Goal: Task Accomplishment & Management: Use online tool/utility

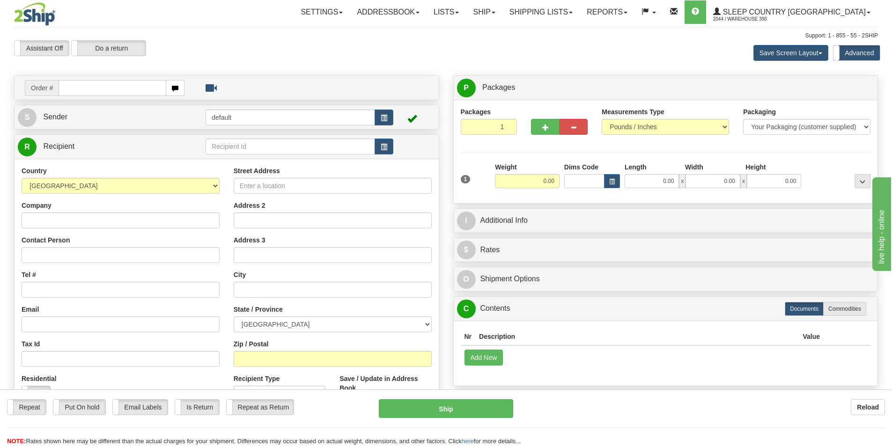
drag, startPoint x: 0, startPoint y: 0, endPoint x: 107, endPoint y: 93, distance: 141.3
click at [107, 93] on input "text" at bounding box center [113, 88] width 108 height 16
click at [78, 88] on input "text" at bounding box center [113, 88] width 108 height 16
type input "9002I144773"
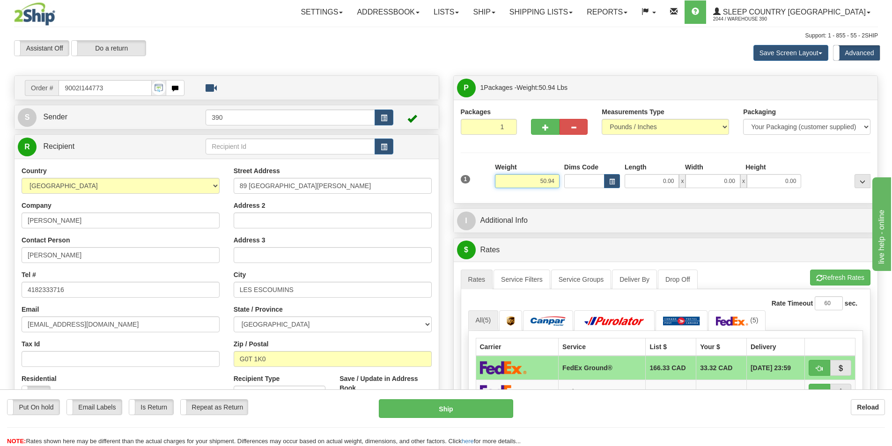
drag, startPoint x: 555, startPoint y: 180, endPoint x: 534, endPoint y: 180, distance: 20.6
click at [534, 180] on input "50.94" at bounding box center [527, 181] width 65 height 14
type input "15.00"
click at [674, 178] on input "0.00" at bounding box center [651, 181] width 54 height 14
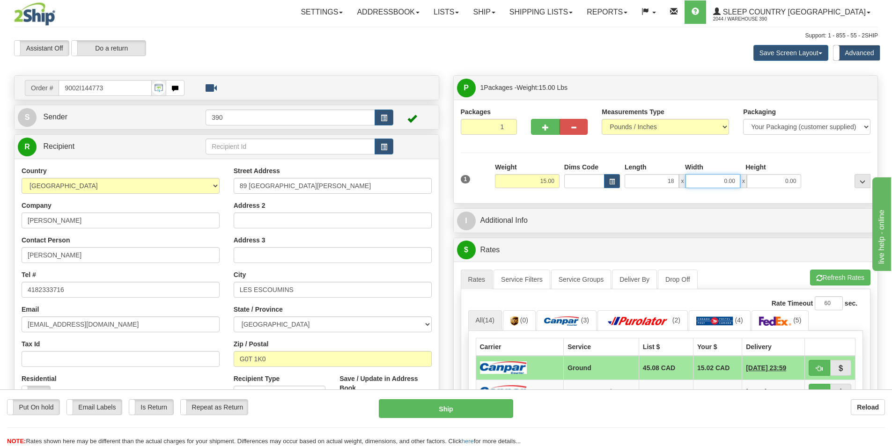
type input "18.00"
click at [734, 182] on input "0.00" at bounding box center [712, 181] width 54 height 14
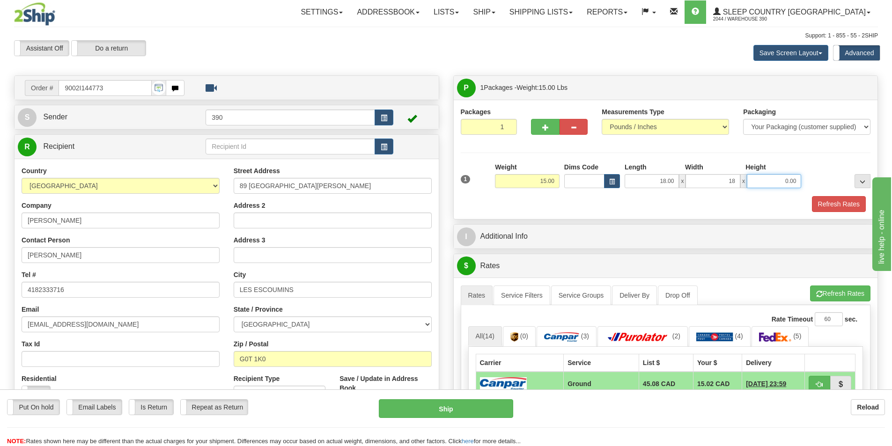
type input "18.00"
click at [798, 181] on input "0.00" at bounding box center [774, 181] width 54 height 14
type input "40.00"
click at [828, 200] on button "Refresh Rates" at bounding box center [839, 204] width 54 height 16
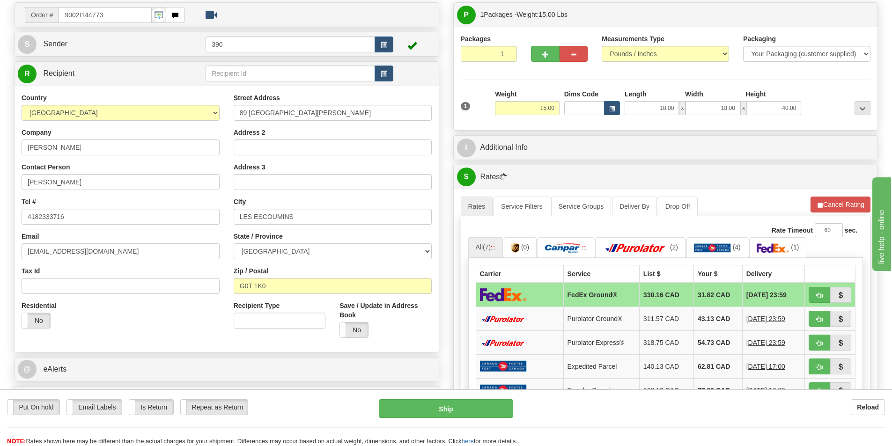
scroll to position [140, 0]
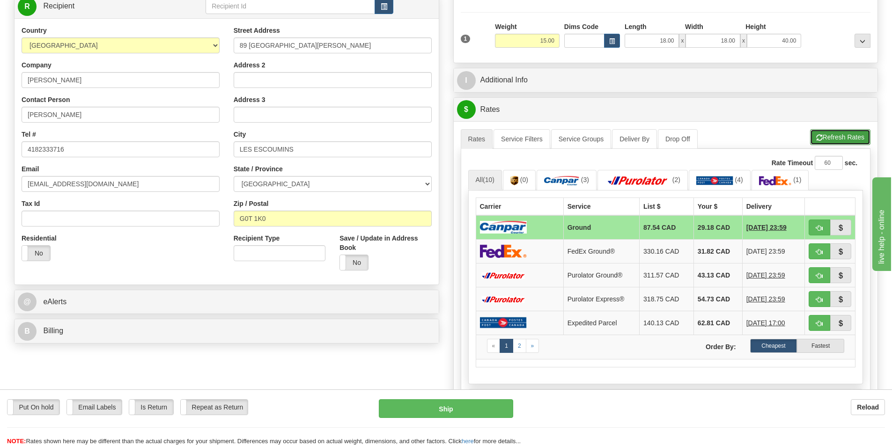
click at [833, 134] on button "Refresh Rates" at bounding box center [840, 137] width 60 height 16
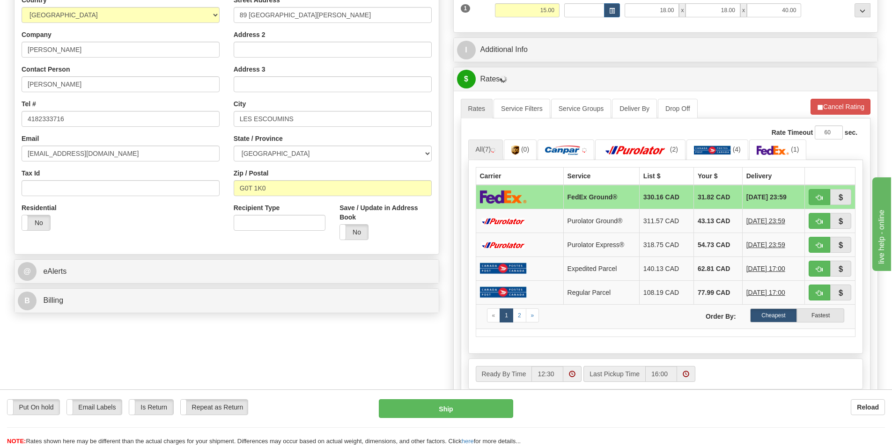
scroll to position [187, 0]
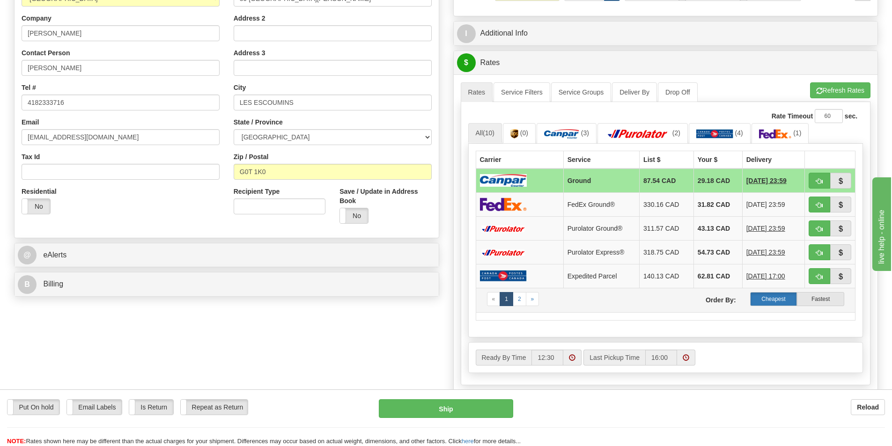
click at [781, 299] on label "Cheapest" at bounding box center [773, 299] width 47 height 14
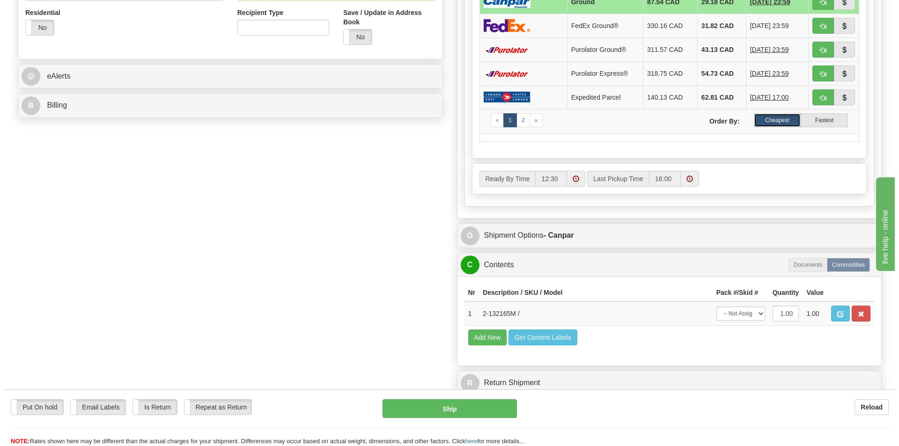
scroll to position [374, 0]
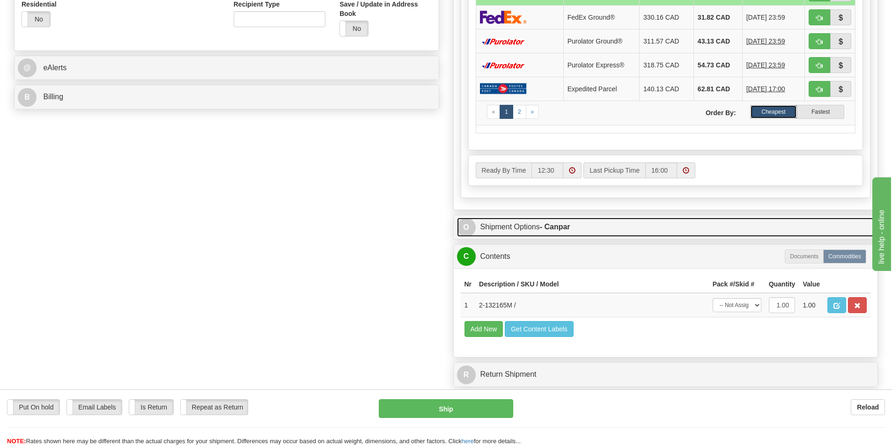
click at [544, 228] on strong "- Canpar" at bounding box center [555, 227] width 30 height 8
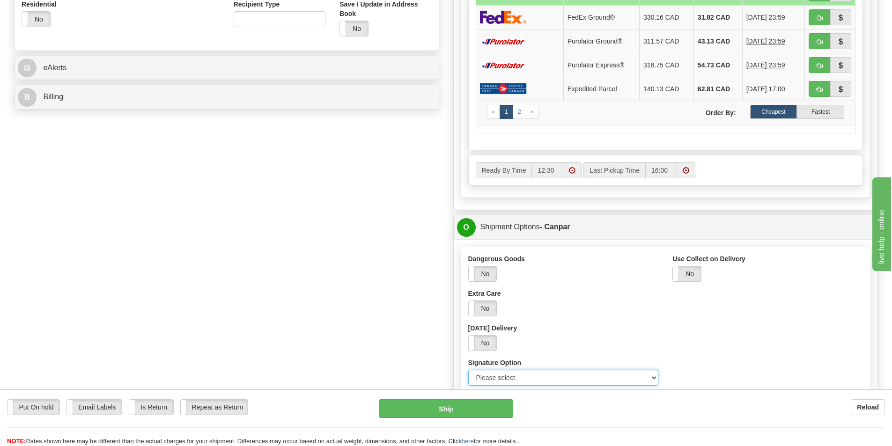
click at [655, 377] on select "Please select No Signature Required Signature Required Adult Signature" at bounding box center [563, 378] width 190 height 16
select select "2"
click at [468, 370] on select "Please select No Signature Required Signature Required Adult Signature" at bounding box center [563, 378] width 190 height 16
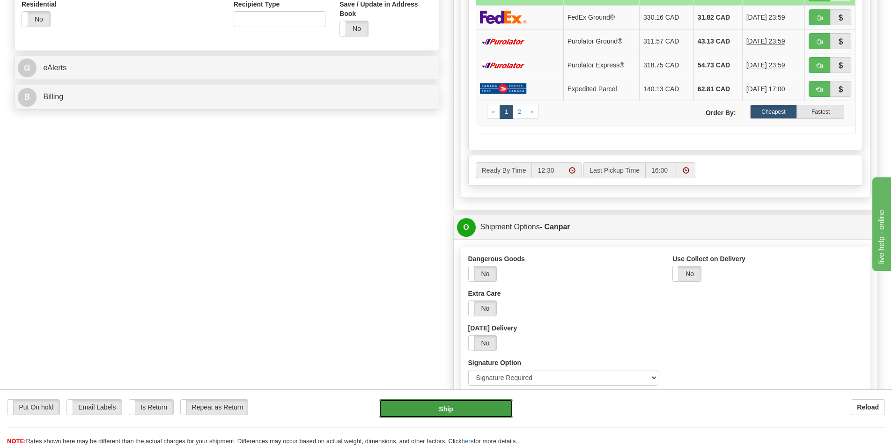
click at [460, 408] on button "Ship" at bounding box center [446, 408] width 134 height 19
type input "1"
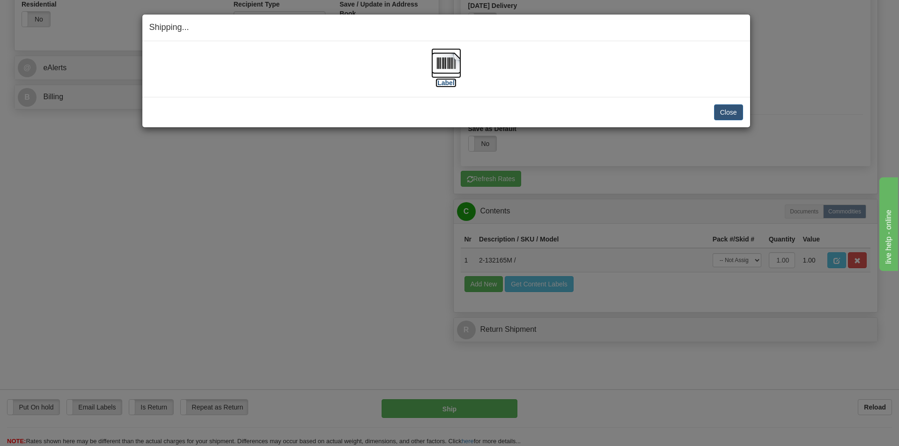
click at [440, 61] on img at bounding box center [446, 63] width 30 height 30
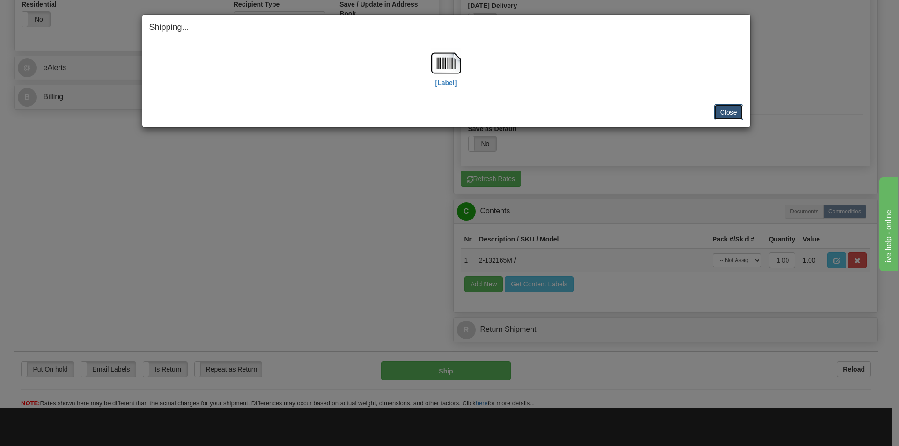
click at [724, 111] on button "Close" at bounding box center [728, 112] width 29 height 16
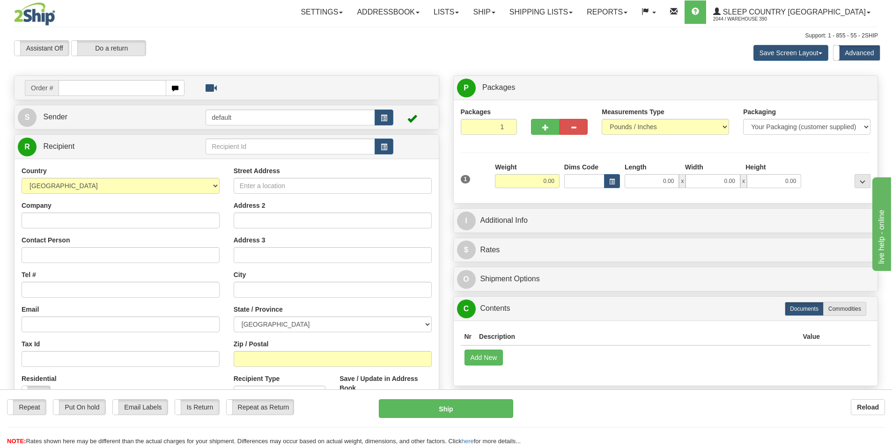
click at [101, 90] on input "text" at bounding box center [113, 88] width 108 height 16
type input "9000I142382"
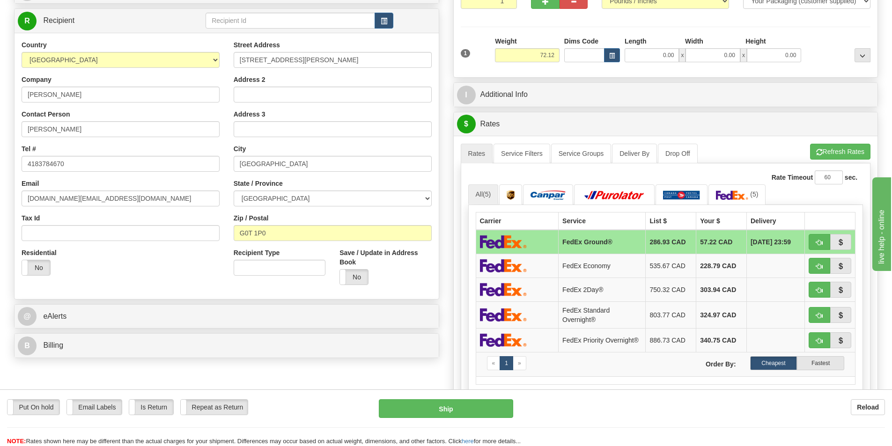
scroll to position [140, 0]
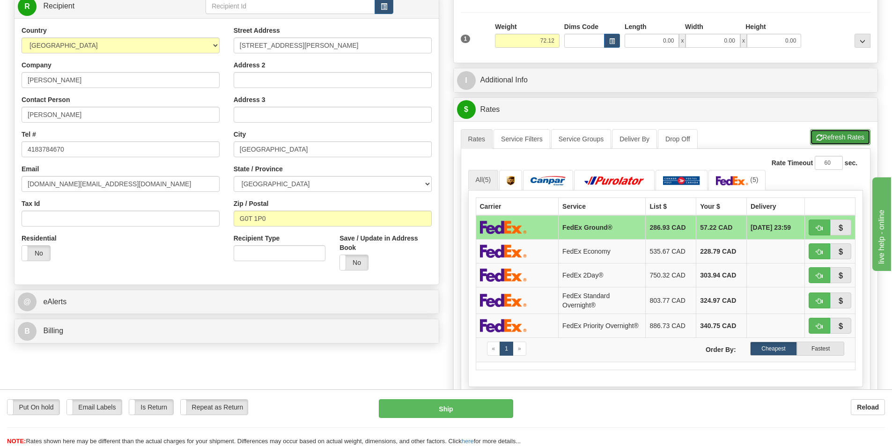
click at [843, 136] on button "Refresh Rates" at bounding box center [840, 137] width 60 height 16
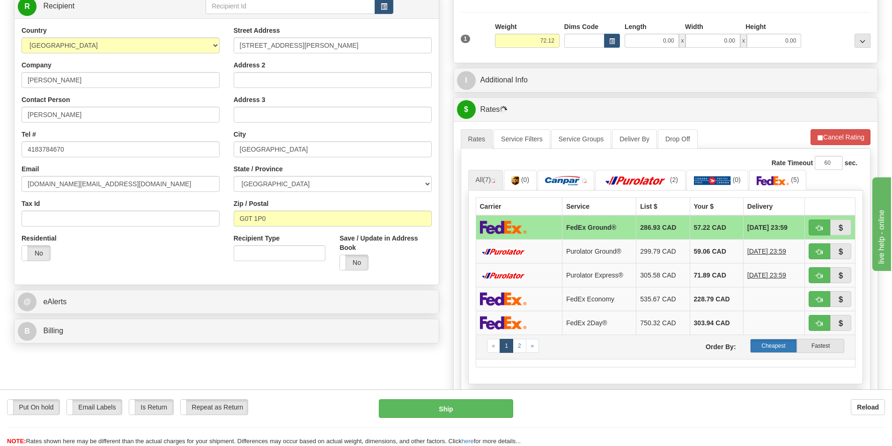
click at [777, 344] on label "Cheapest" at bounding box center [773, 346] width 47 height 14
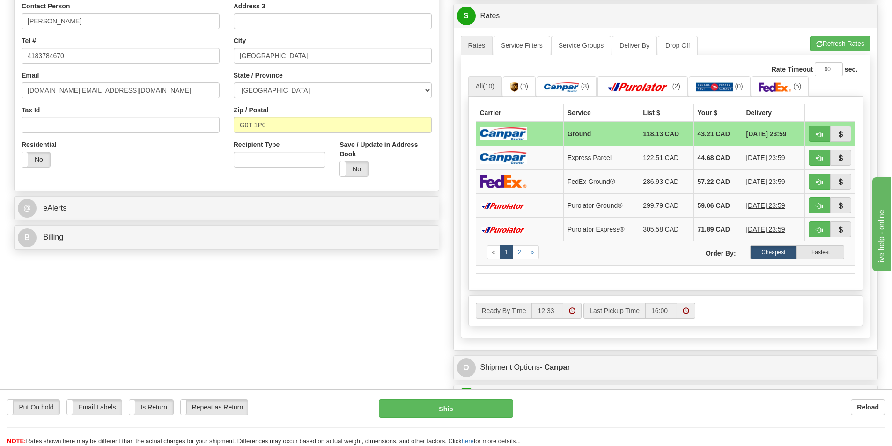
scroll to position [281, 0]
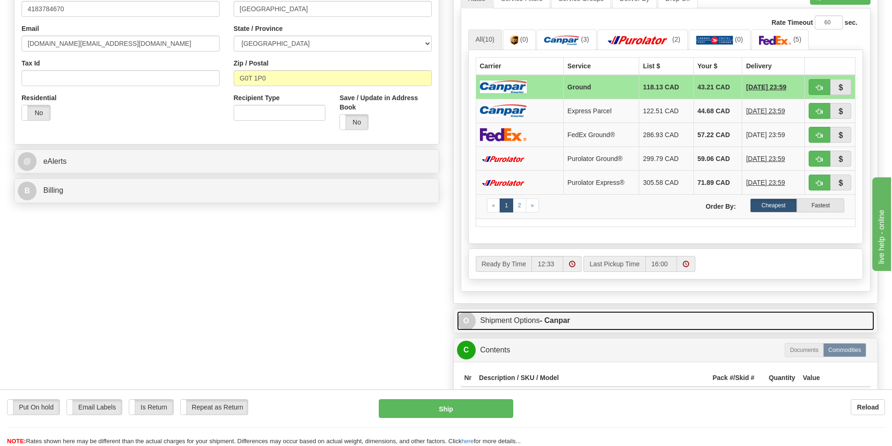
click at [535, 320] on link "O Shipment Options - Canpar" at bounding box center [666, 320] width 418 height 19
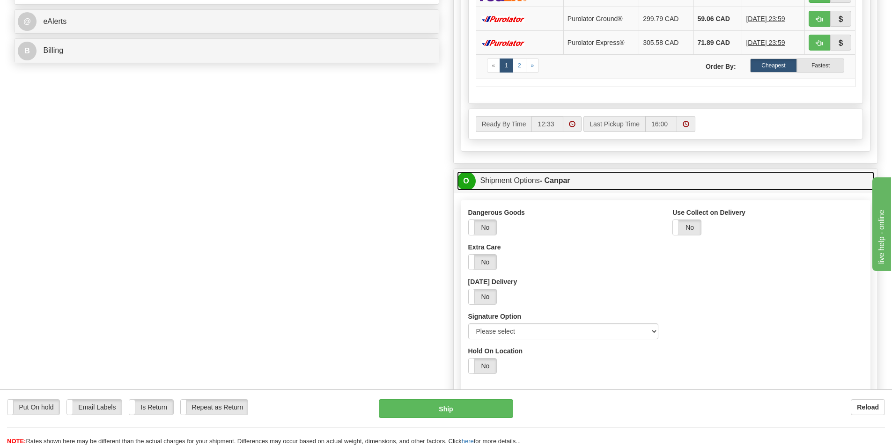
scroll to position [421, 0]
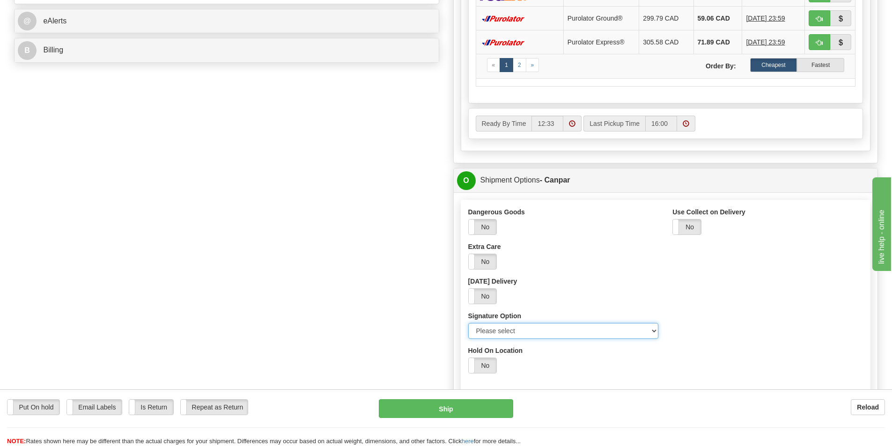
click at [653, 330] on select "Please select No Signature Required Signature Required Adult Signature" at bounding box center [563, 331] width 190 height 16
select select "2"
click at [468, 323] on select "Please select No Signature Required Signature Required Adult Signature" at bounding box center [563, 331] width 190 height 16
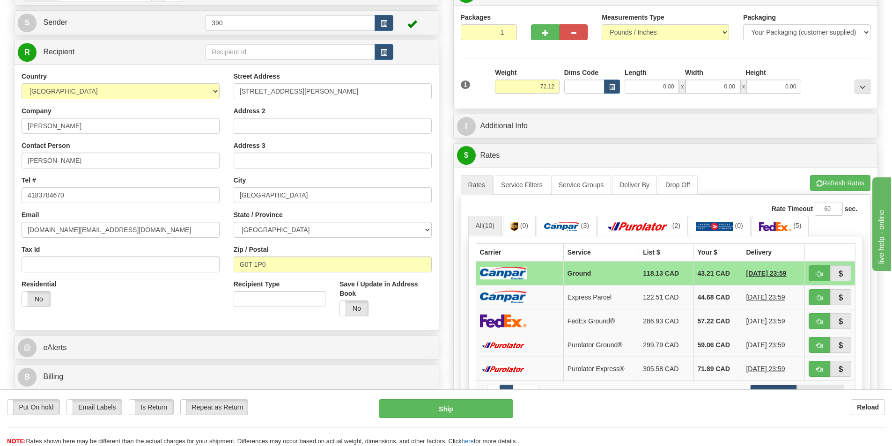
scroll to position [94, 0]
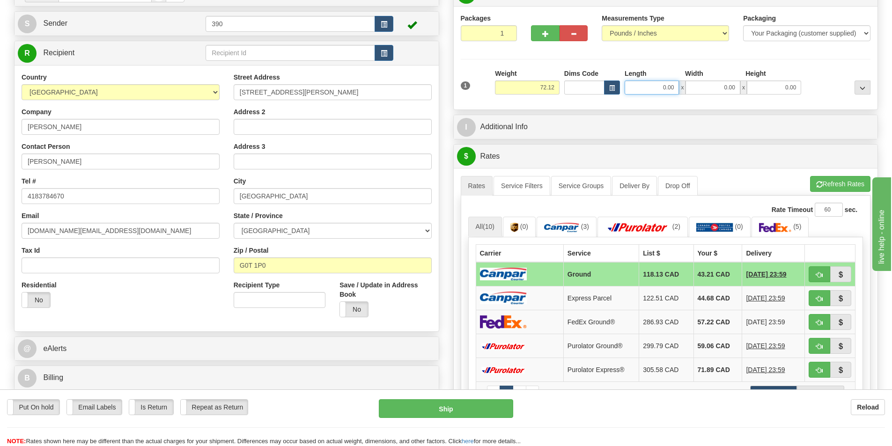
click at [673, 88] on input "0.00" at bounding box center [651, 88] width 54 height 14
type input "20.00"
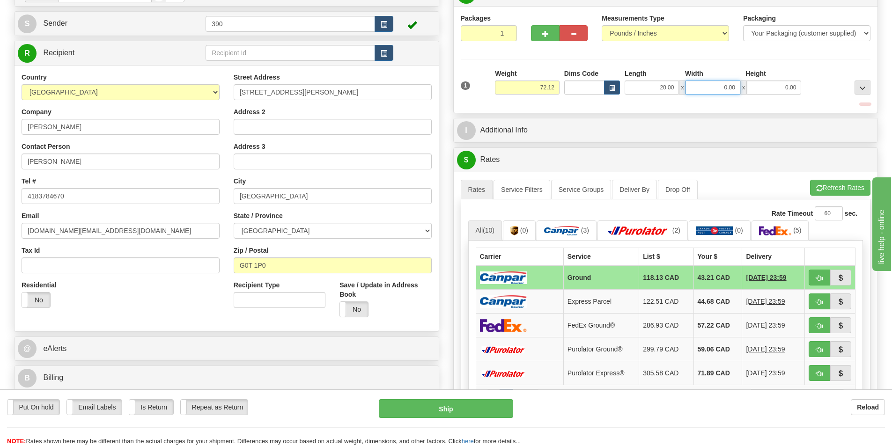
click at [735, 88] on input "0.00" at bounding box center [712, 88] width 54 height 14
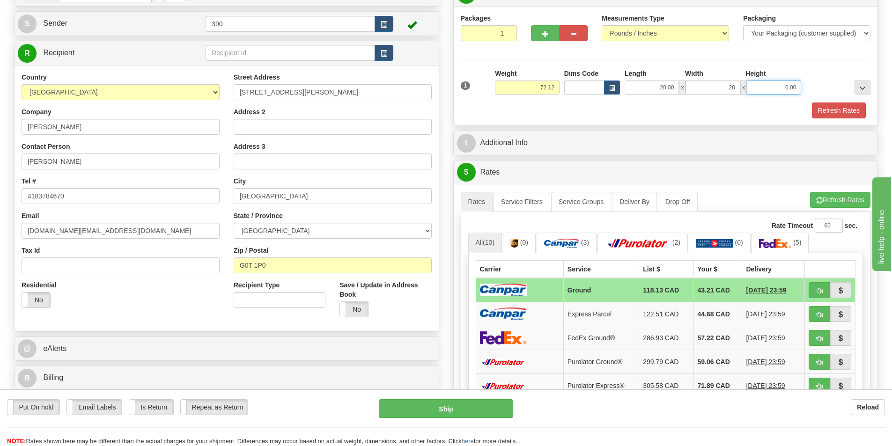
type input "20.00"
click at [797, 89] on input "0.00" at bounding box center [774, 88] width 54 height 14
type input "40.00"
click at [851, 109] on button "Refresh Rates" at bounding box center [839, 111] width 54 height 16
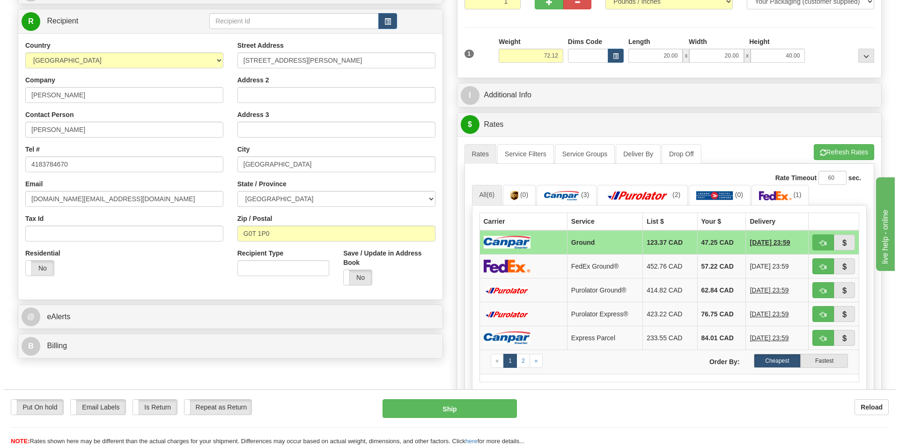
scroll to position [140, 0]
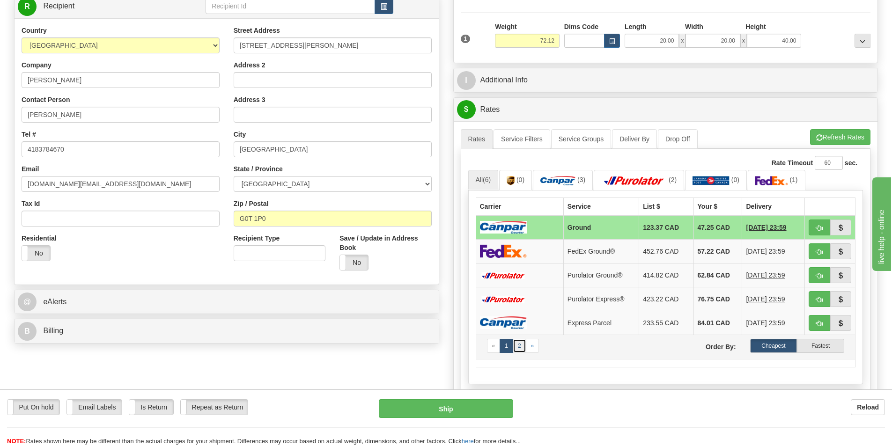
click at [518, 347] on link "2" at bounding box center [520, 346] width 14 height 14
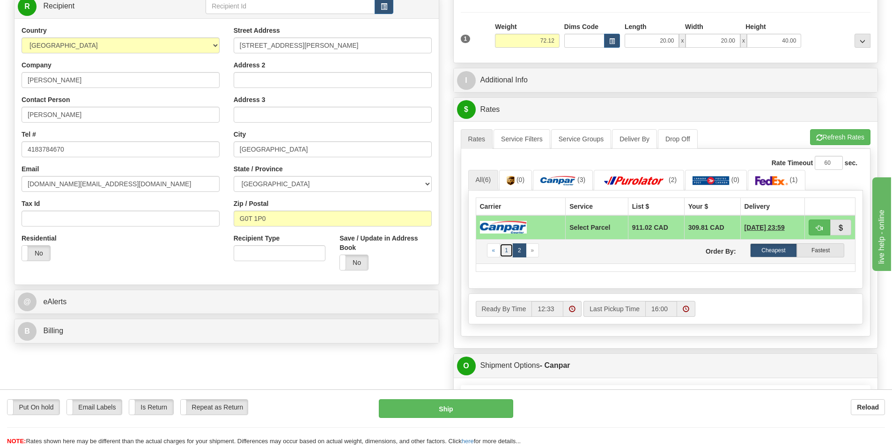
click at [505, 250] on link "1" at bounding box center [506, 250] width 14 height 14
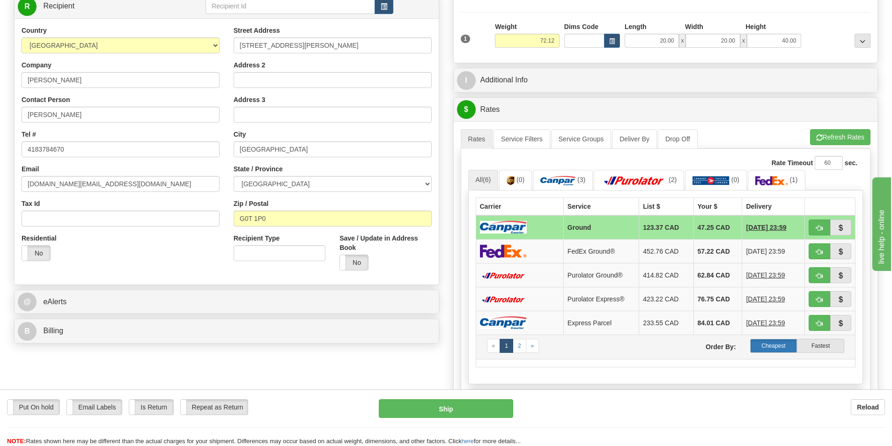
click at [777, 345] on label "Cheapest" at bounding box center [773, 346] width 47 height 14
click at [457, 408] on button "Ship" at bounding box center [446, 408] width 134 height 19
type input "1"
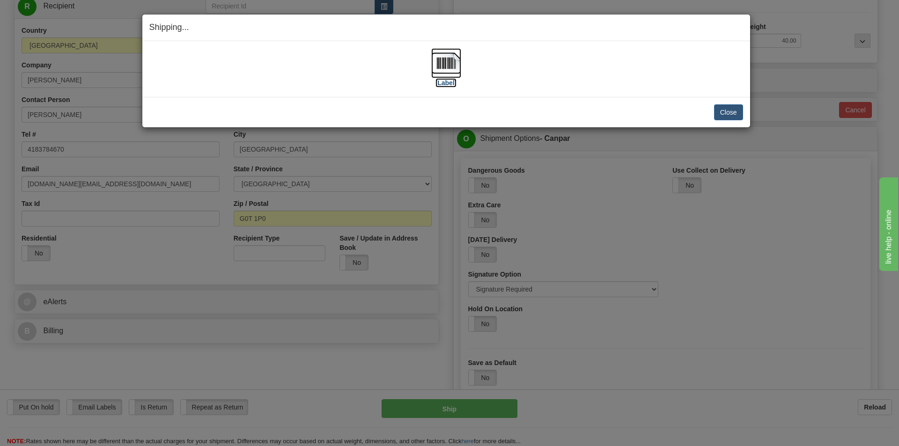
click at [441, 60] on img at bounding box center [446, 63] width 30 height 30
click at [732, 112] on button "Close" at bounding box center [728, 112] width 29 height 16
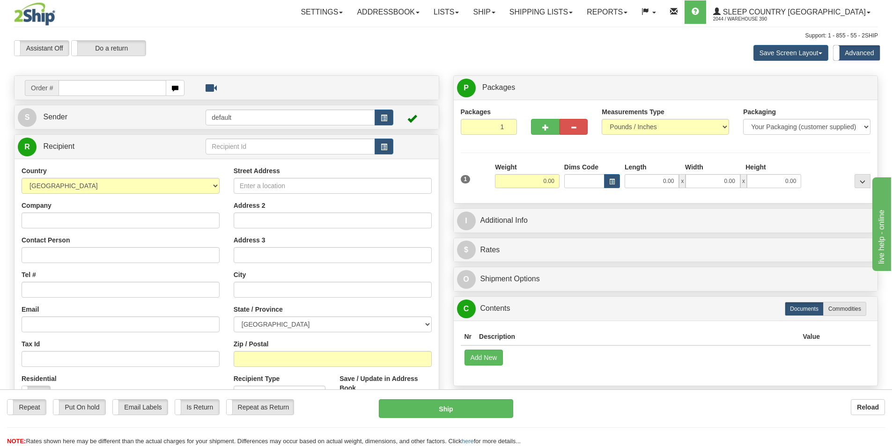
click at [76, 89] on input "text" at bounding box center [113, 88] width 108 height 16
type input "9002I141978"
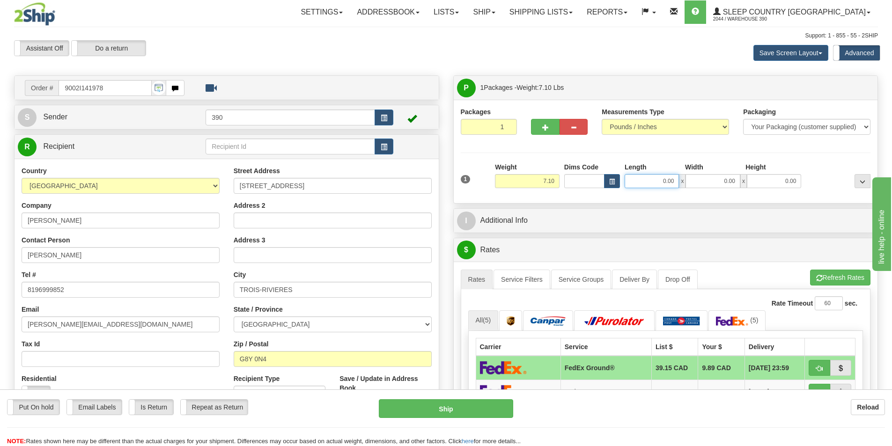
click at [675, 182] on input "0.00" at bounding box center [651, 181] width 54 height 14
type input "50.00"
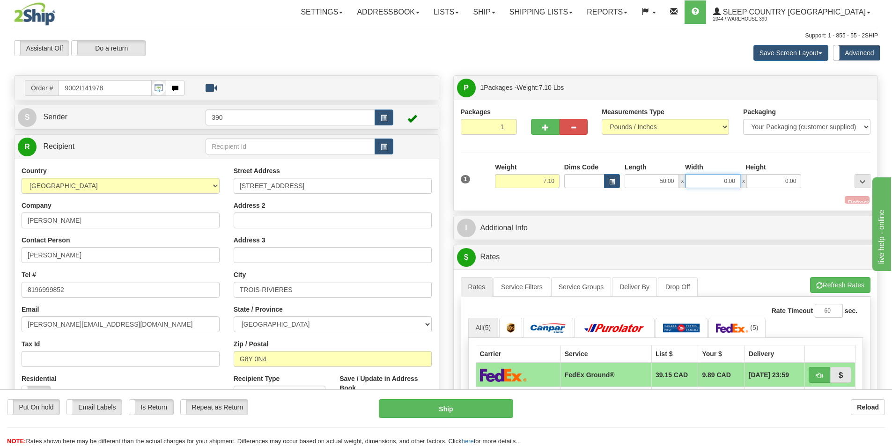
click at [734, 180] on input "0.00" at bounding box center [712, 181] width 54 height 14
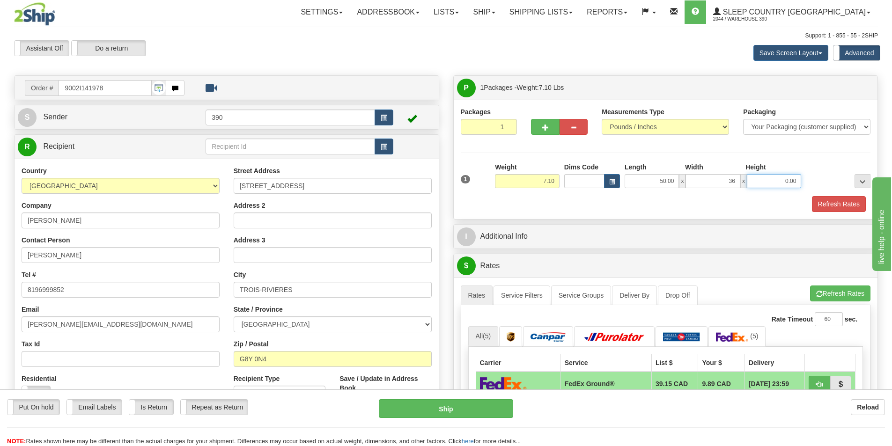
type input "36.00"
click at [798, 181] on input "0.00" at bounding box center [774, 181] width 54 height 14
type input "6.00"
click at [843, 203] on button "Refresh Rates" at bounding box center [839, 204] width 54 height 16
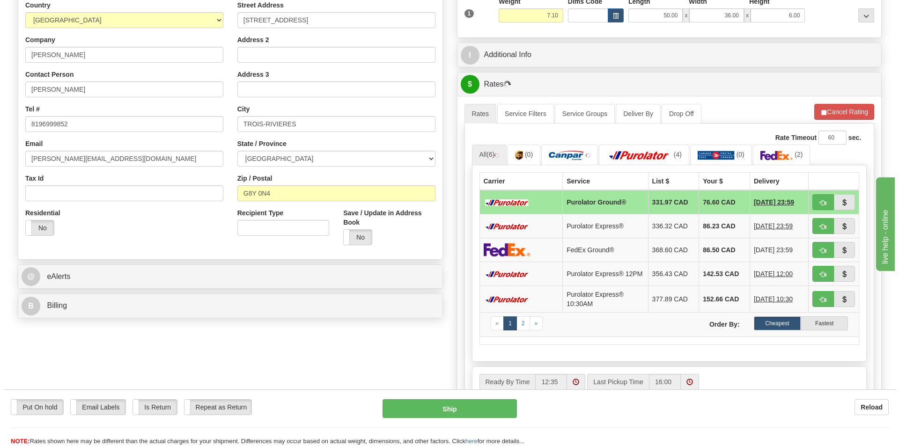
scroll to position [187, 0]
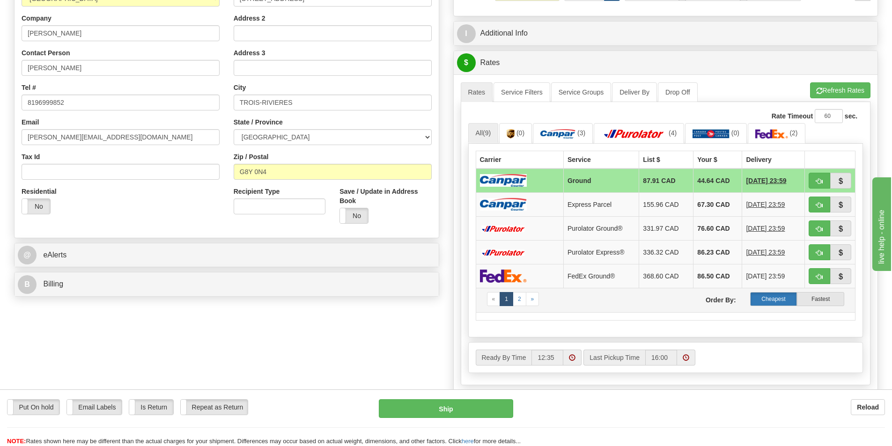
click at [770, 297] on label "Cheapest" at bounding box center [773, 299] width 47 height 14
click at [452, 409] on button "Ship" at bounding box center [446, 408] width 134 height 19
type input "1"
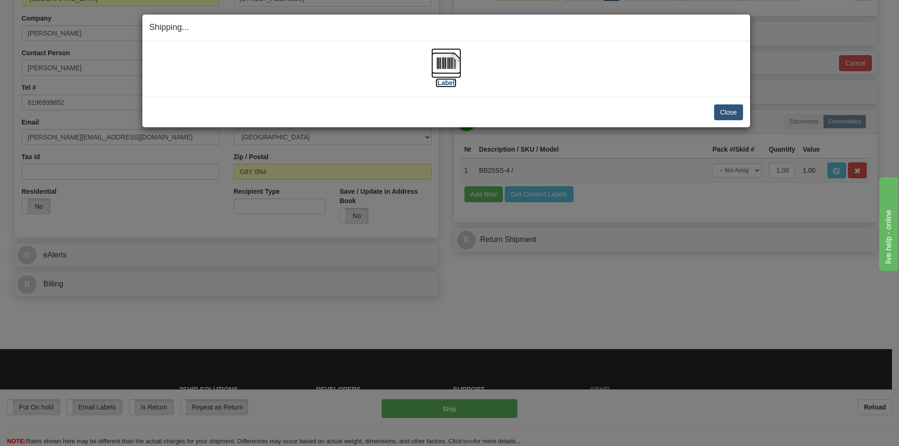
click at [446, 62] on img at bounding box center [446, 63] width 30 height 30
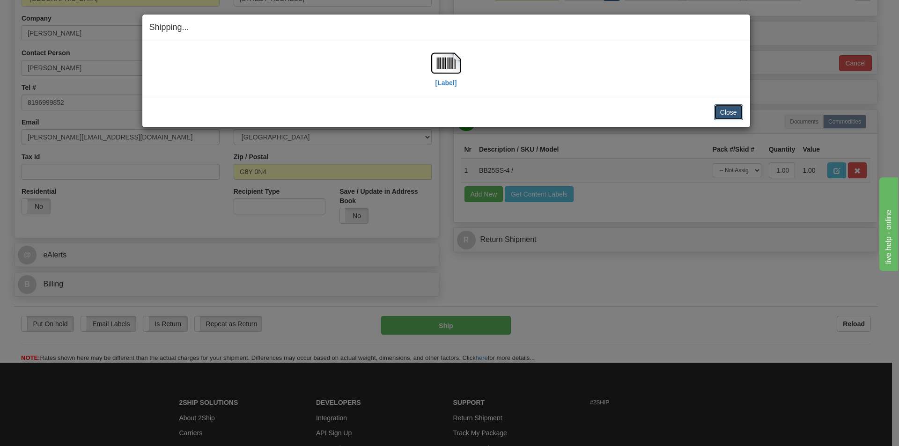
click at [726, 111] on button "Close" at bounding box center [728, 112] width 29 height 16
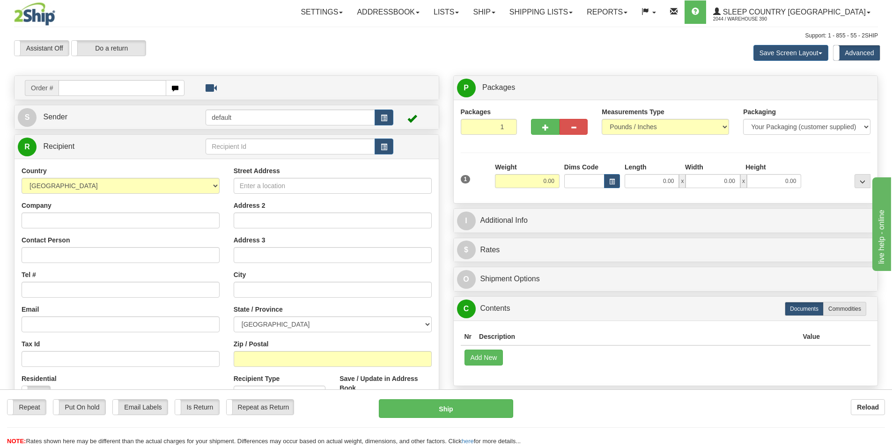
click at [86, 86] on input "text" at bounding box center [113, 88] width 108 height 16
type input "9002I143353"
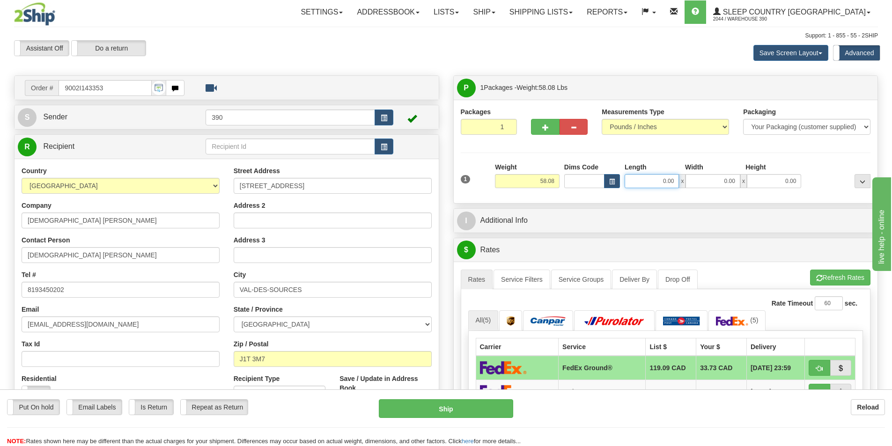
click at [677, 180] on input "0.00" at bounding box center [651, 181] width 54 height 14
type input "20.00"
click at [737, 180] on input "0.00" at bounding box center [712, 181] width 54 height 14
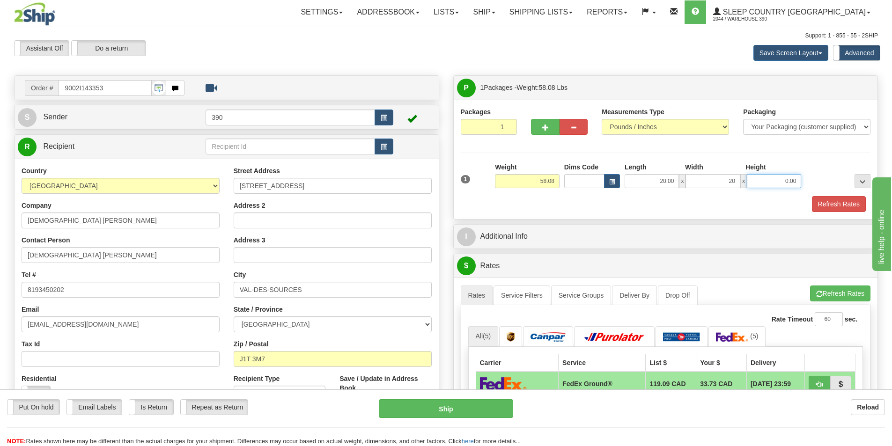
type input "20.00"
click at [799, 181] on input "0.00" at bounding box center [774, 181] width 54 height 14
type input "40.00"
click at [546, 127] on span "button" at bounding box center [545, 128] width 7 height 6
radio input "true"
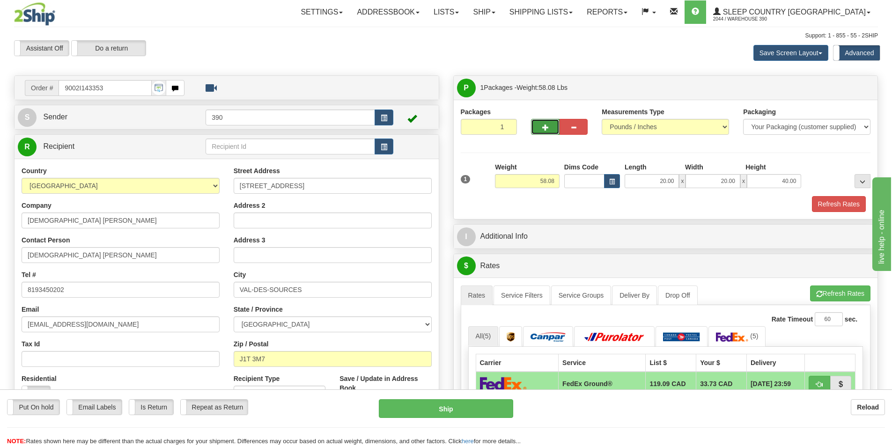
type input "2"
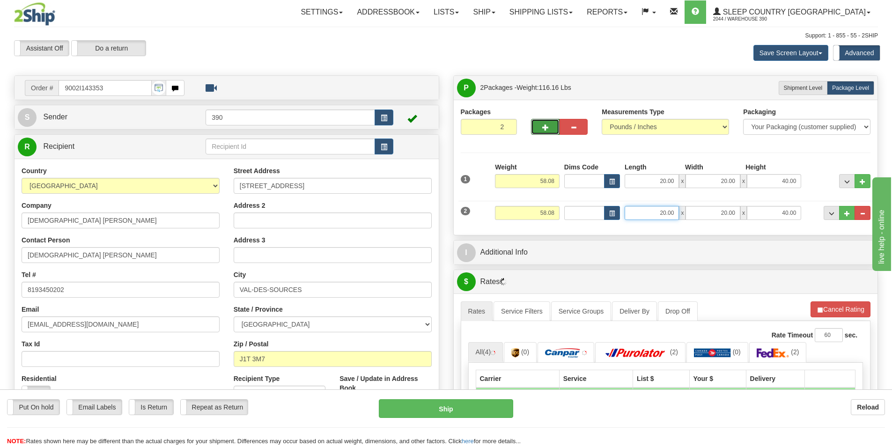
click at [673, 212] on input "20.00" at bounding box center [651, 213] width 54 height 14
type input "2"
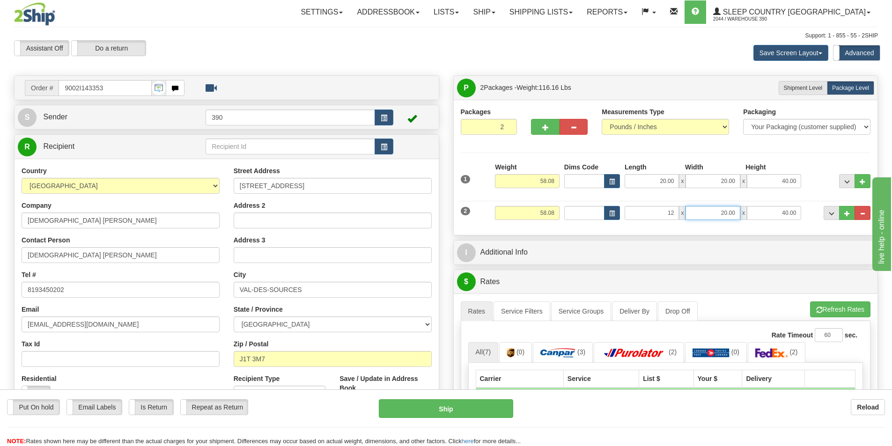
type input "12.00"
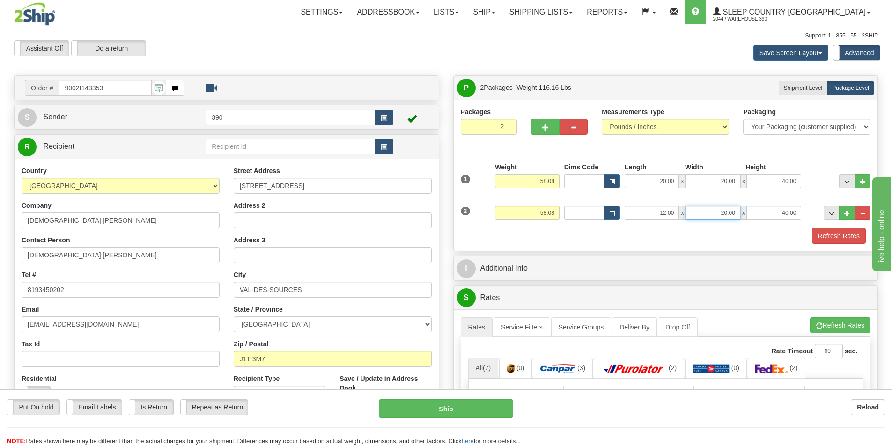
click at [738, 213] on input "20.00" at bounding box center [712, 213] width 54 height 14
type input "2"
type input "9.00"
drag, startPoint x: 796, startPoint y: 211, endPoint x: 778, endPoint y: 215, distance: 18.7
click at [778, 215] on input "40.00" at bounding box center [774, 213] width 54 height 14
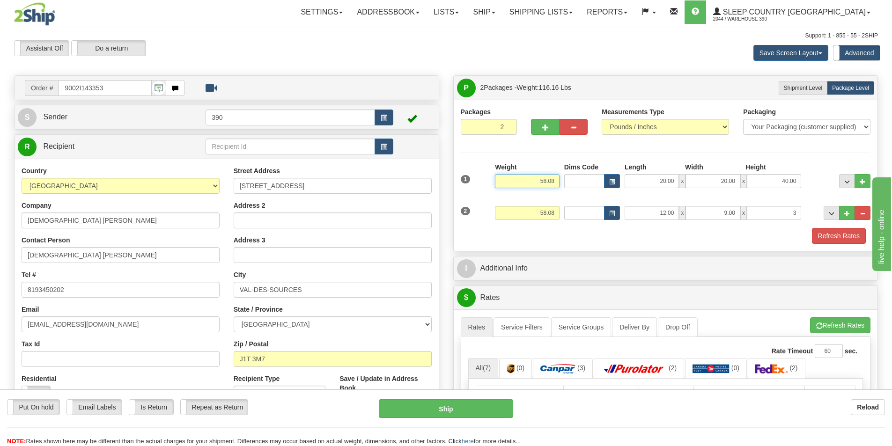
type input "3.00"
drag, startPoint x: 555, startPoint y: 180, endPoint x: 539, endPoint y: 178, distance: 16.0
click at [539, 178] on input "58.08" at bounding box center [527, 181] width 65 height 14
type input "20.00"
drag, startPoint x: 552, startPoint y: 213, endPoint x: 536, endPoint y: 213, distance: 16.4
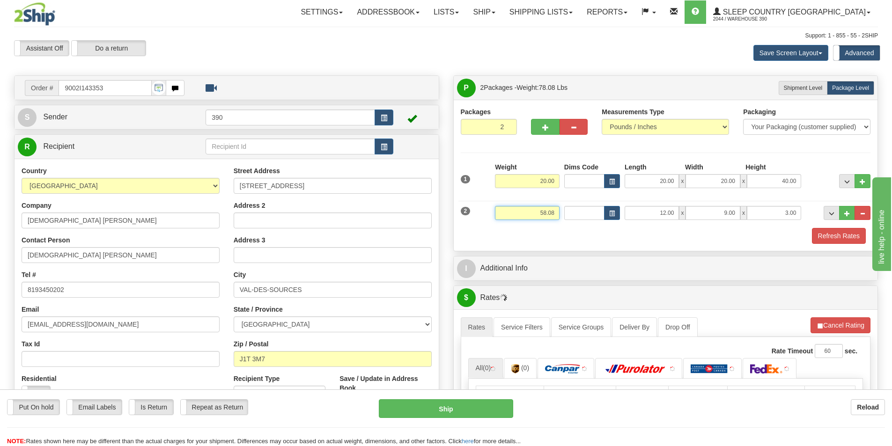
click at [536, 213] on input "58.08" at bounding box center [527, 213] width 65 height 14
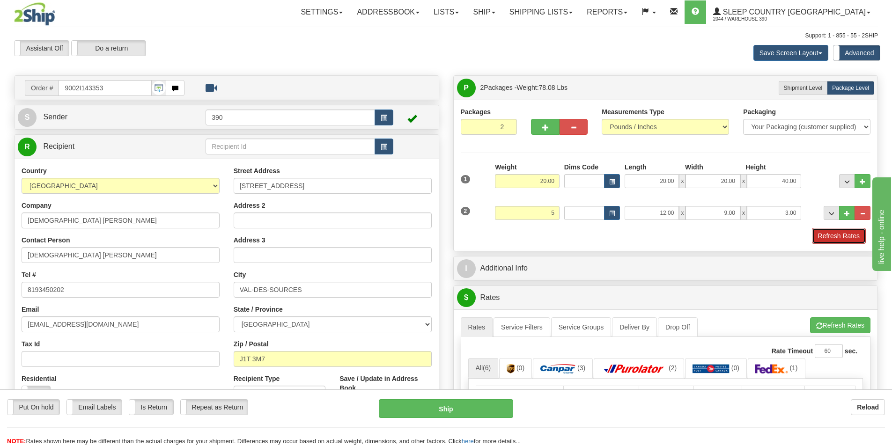
type input "5.00"
click at [846, 234] on button "Refresh Rates" at bounding box center [839, 236] width 54 height 16
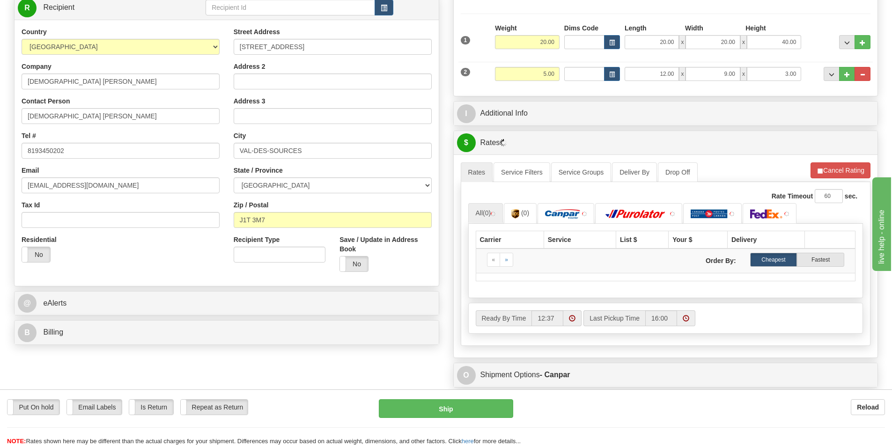
scroll to position [140, 0]
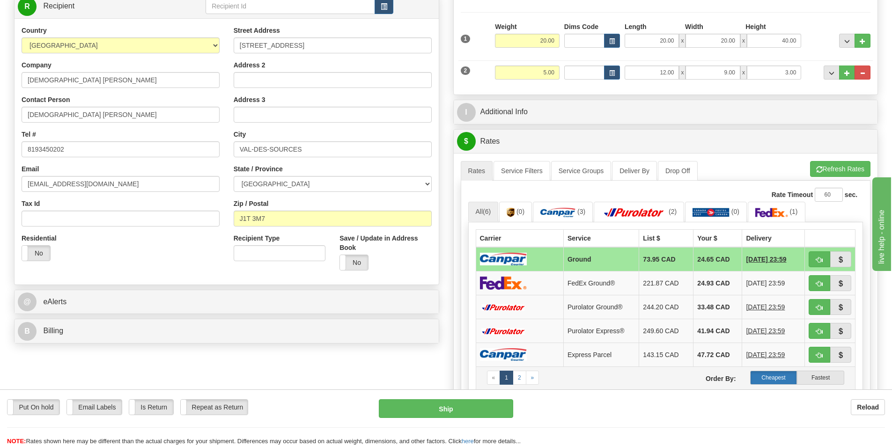
click at [778, 377] on label "Cheapest" at bounding box center [773, 378] width 47 height 14
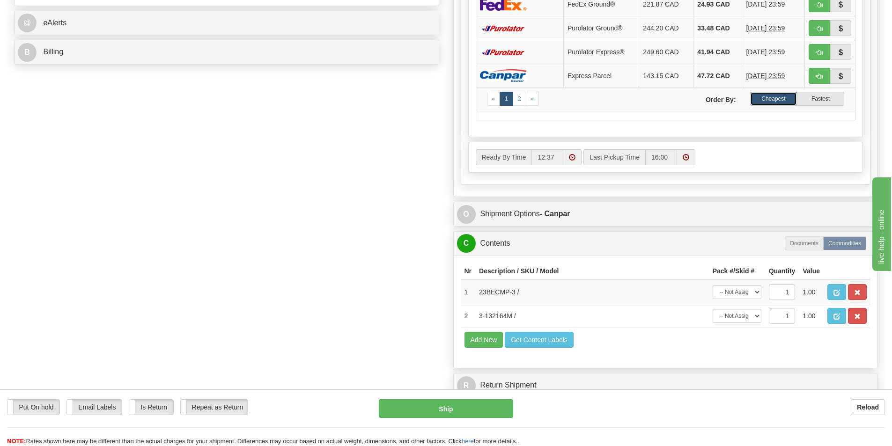
scroll to position [421, 0]
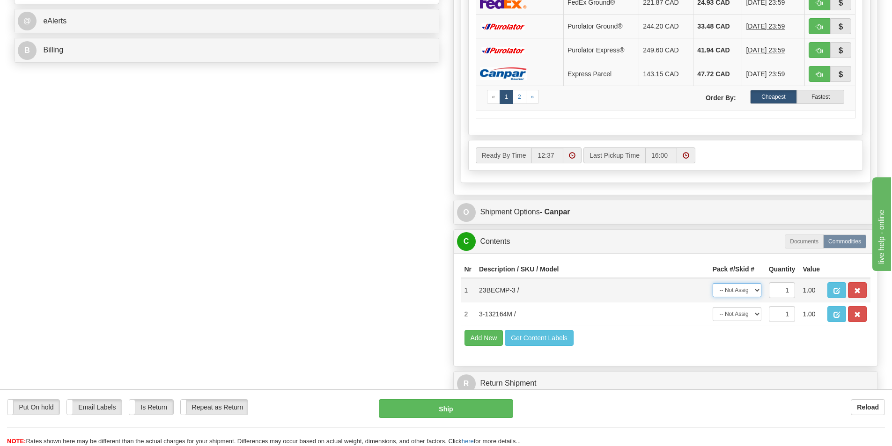
click at [757, 292] on select "-- Not Assigned -- Package 1 Package 2" at bounding box center [736, 290] width 49 height 14
select select "0"
click at [712, 283] on select "-- Not Assigned -- Package 1 Package 2" at bounding box center [736, 290] width 49 height 14
click at [757, 315] on select "-- Not Assigned -- Package 1 Package 2" at bounding box center [736, 314] width 49 height 14
select select "1"
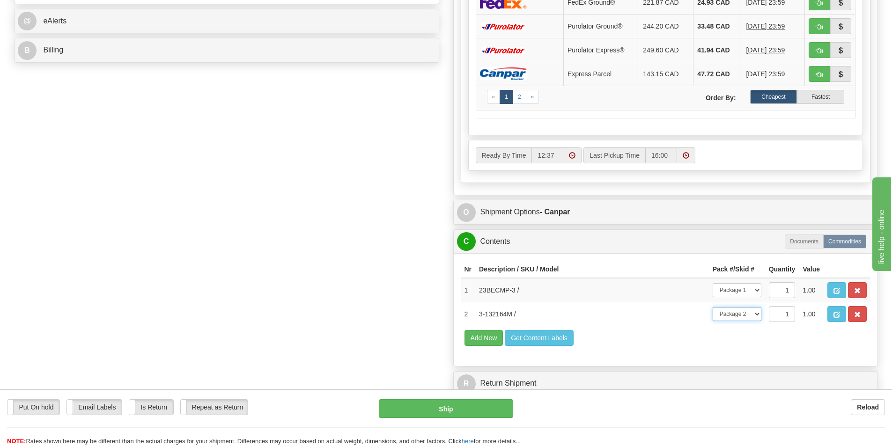
click at [712, 307] on select "-- Not Assigned -- Package 1 Package 2" at bounding box center [736, 314] width 49 height 14
click at [757, 315] on select "-- Not Assigned -- Package 1 Package 2" at bounding box center [736, 314] width 49 height 14
click at [712, 307] on select "-- Not Assigned -- Package 1 Package 2" at bounding box center [736, 314] width 49 height 14
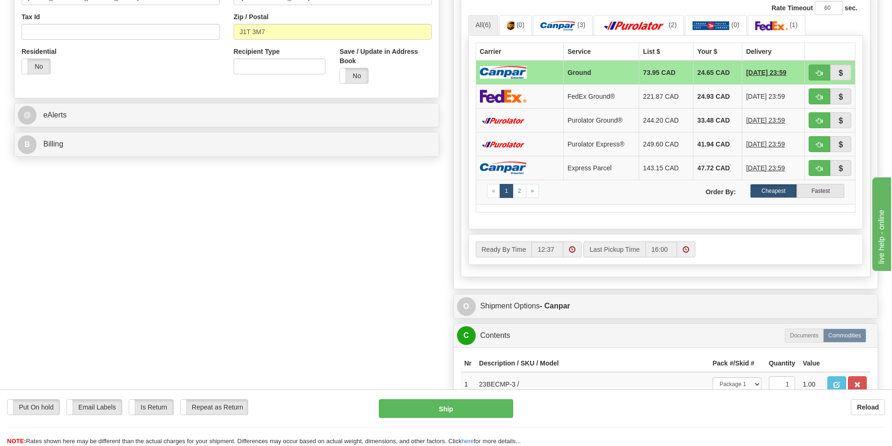
scroll to position [328, 0]
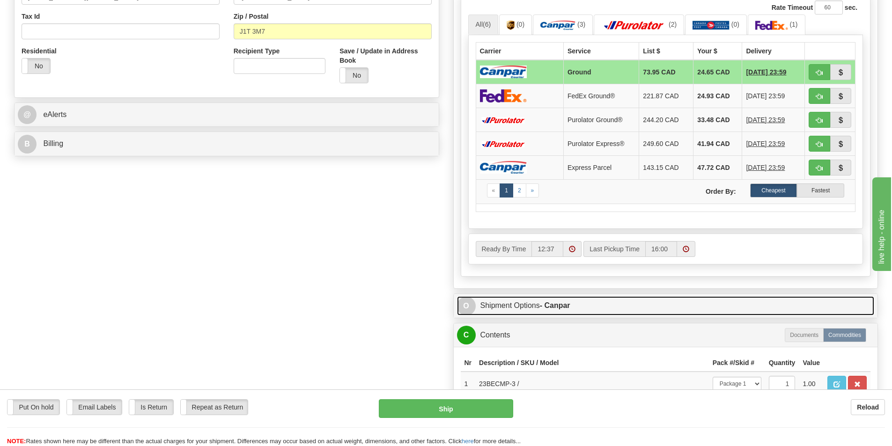
click at [535, 303] on link "O Shipment Options - Canpar" at bounding box center [666, 305] width 418 height 19
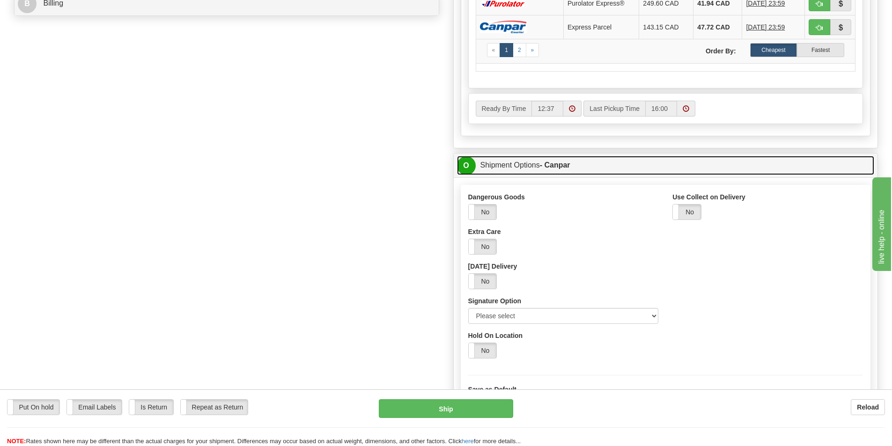
scroll to position [515, 0]
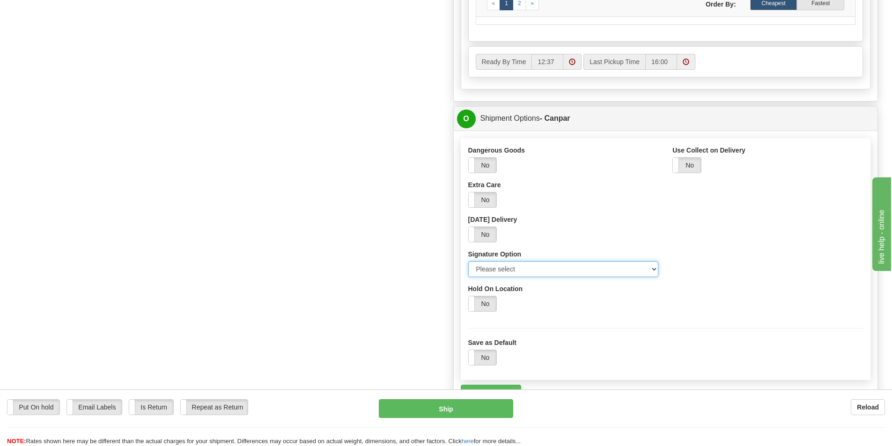
click at [654, 271] on select "Please select No Signature Required Signature Required Adult Signature" at bounding box center [563, 269] width 190 height 16
select select "2"
click at [468, 261] on select "Please select No Signature Required Signature Required Adult Signature" at bounding box center [563, 269] width 190 height 16
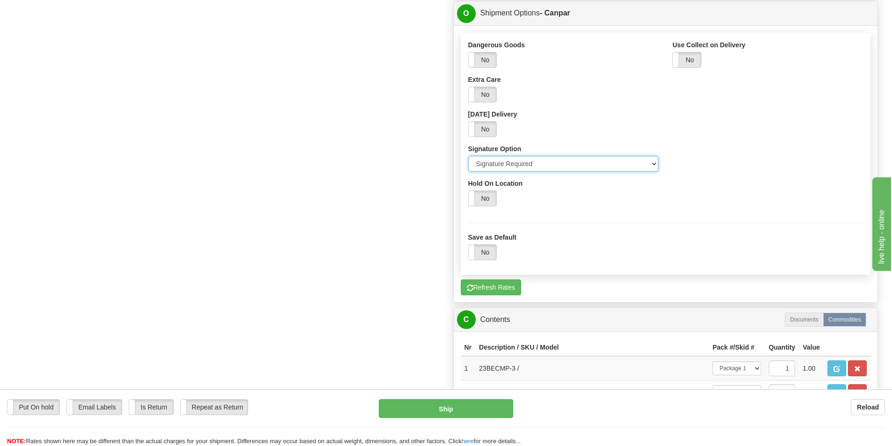
scroll to position [655, 0]
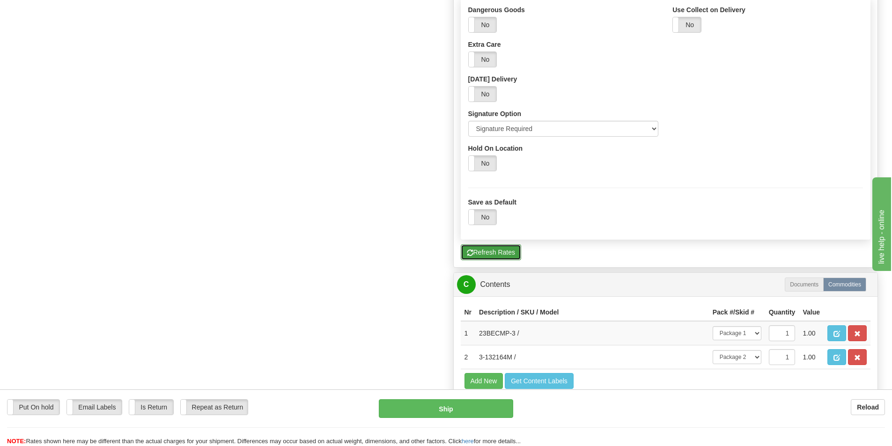
click at [497, 253] on button "Refresh Rates" at bounding box center [491, 252] width 60 height 16
click at [455, 407] on button "Ship" at bounding box center [446, 408] width 134 height 19
click at [455, 408] on button "Ship" at bounding box center [446, 408] width 134 height 19
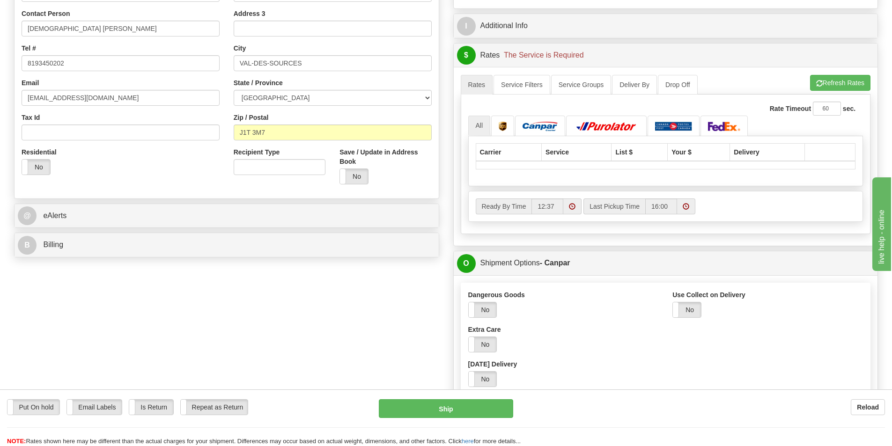
scroll to position [137, 0]
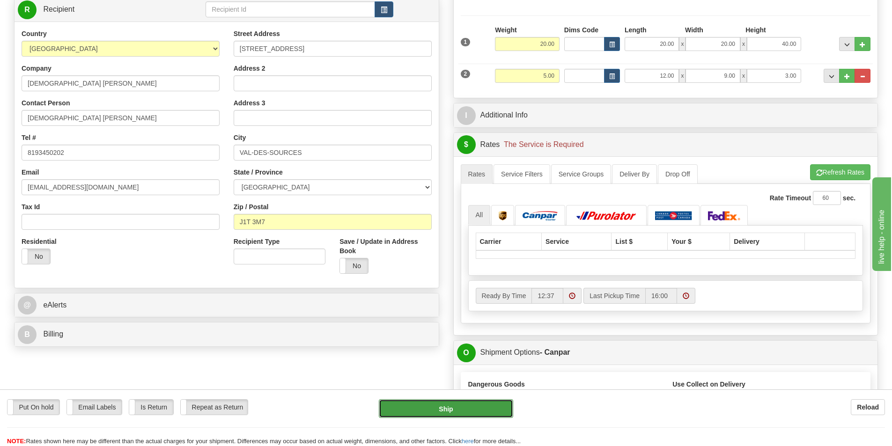
click at [446, 406] on button "Ship" at bounding box center [446, 408] width 134 height 19
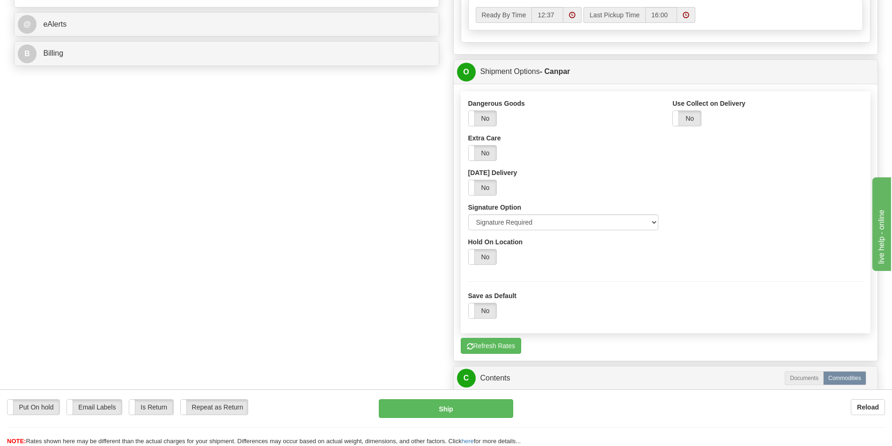
scroll to position [465, 0]
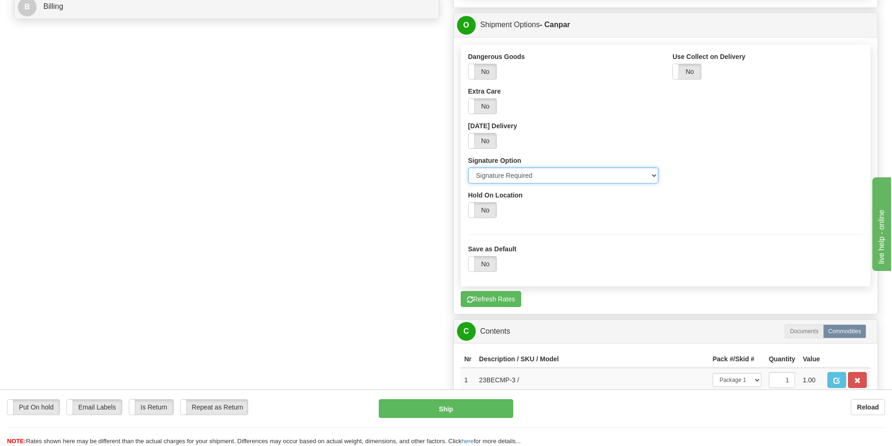
click at [653, 176] on select "Please select No Signature Required Signature Required Adult Signature" at bounding box center [563, 176] width 190 height 16
click at [468, 168] on select "Please select No Signature Required Signature Required Adult Signature" at bounding box center [563, 176] width 190 height 16
click at [447, 410] on button "Ship" at bounding box center [446, 408] width 134 height 19
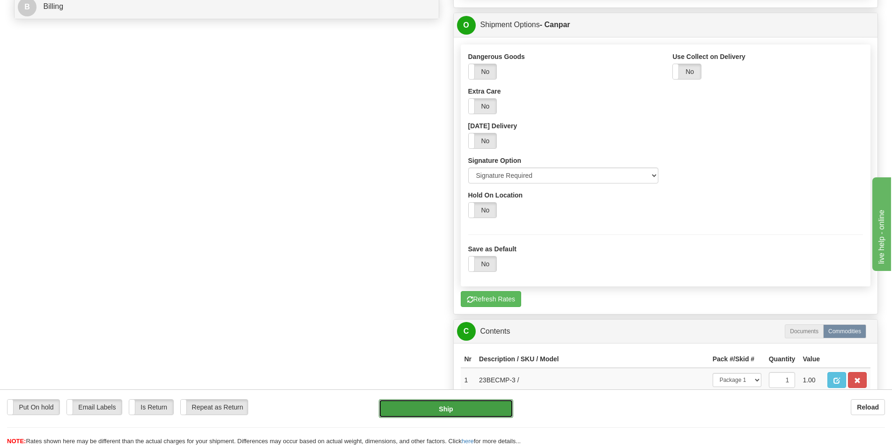
click at [447, 410] on button "Ship" at bounding box center [446, 408] width 134 height 19
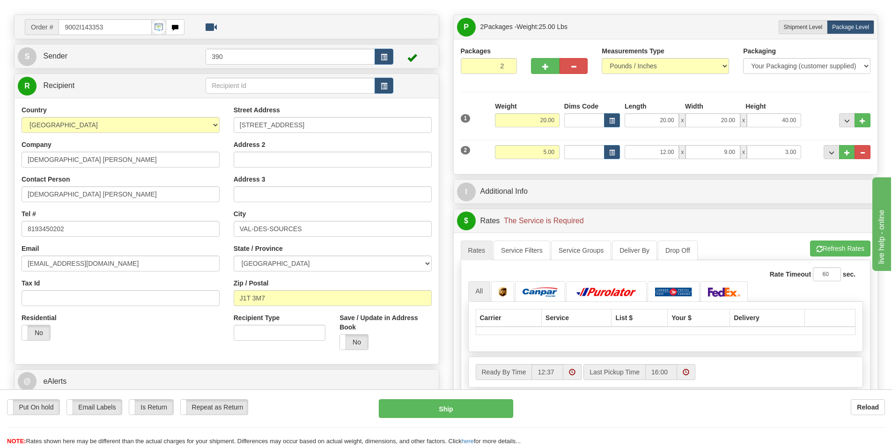
scroll to position [44, 0]
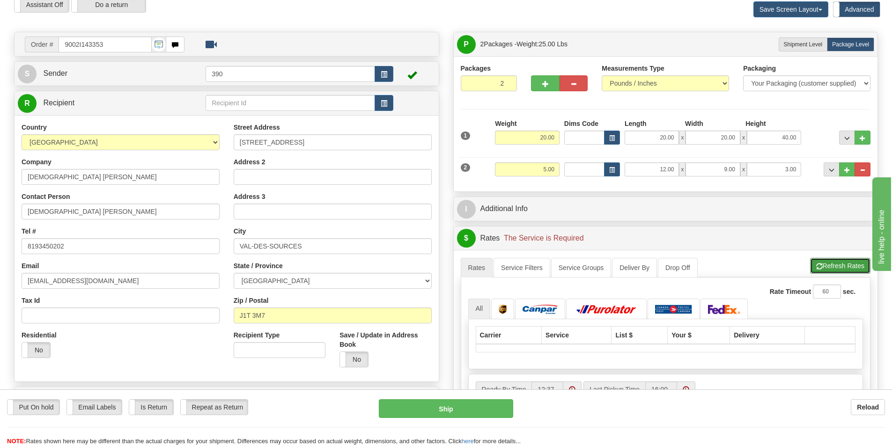
click at [837, 263] on button "Refresh Rates" at bounding box center [840, 266] width 60 height 16
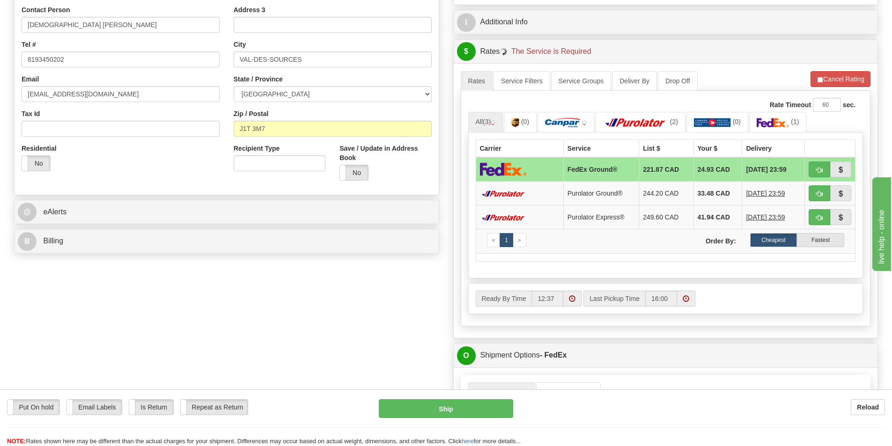
scroll to position [231, 0]
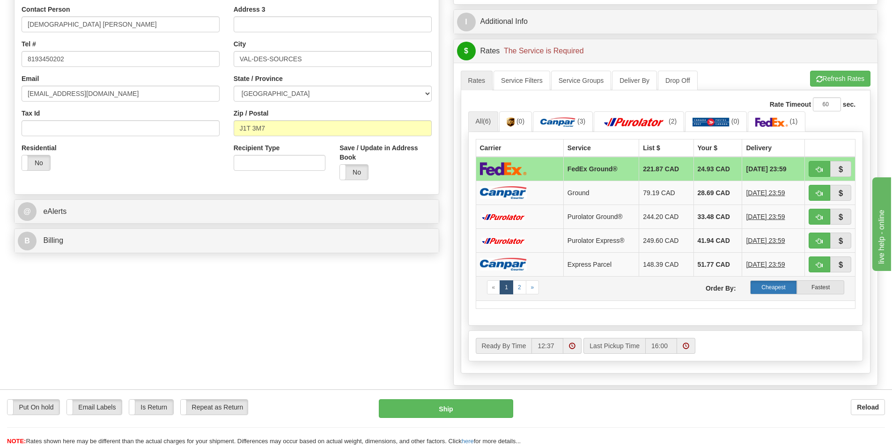
click at [765, 284] on label "Cheapest" at bounding box center [773, 287] width 47 height 14
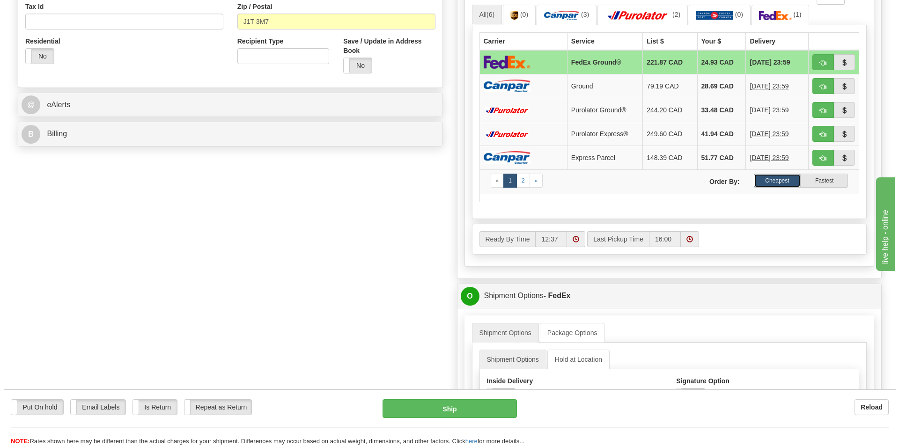
scroll to position [371, 0]
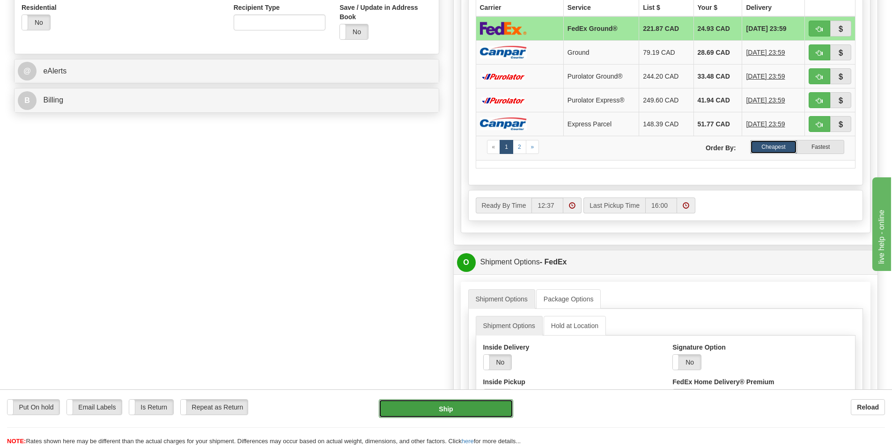
click at [439, 408] on button "Ship" at bounding box center [446, 408] width 134 height 19
type input "92"
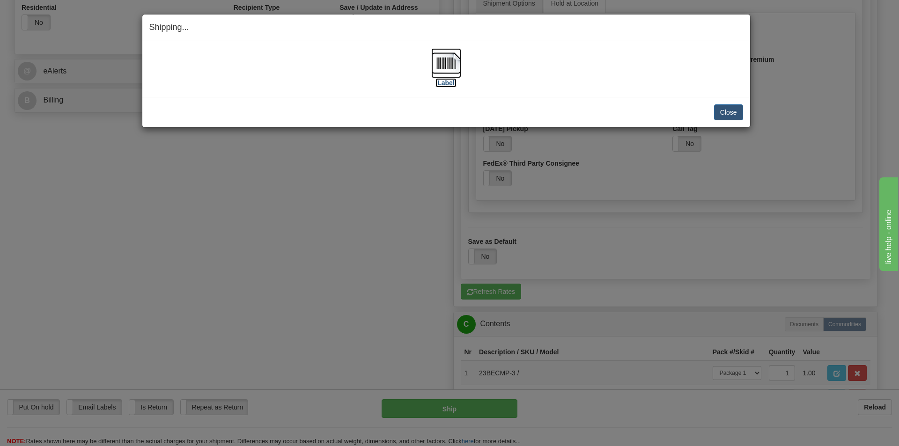
click at [448, 59] on img at bounding box center [446, 63] width 30 height 30
click at [725, 107] on button "Close" at bounding box center [728, 112] width 29 height 16
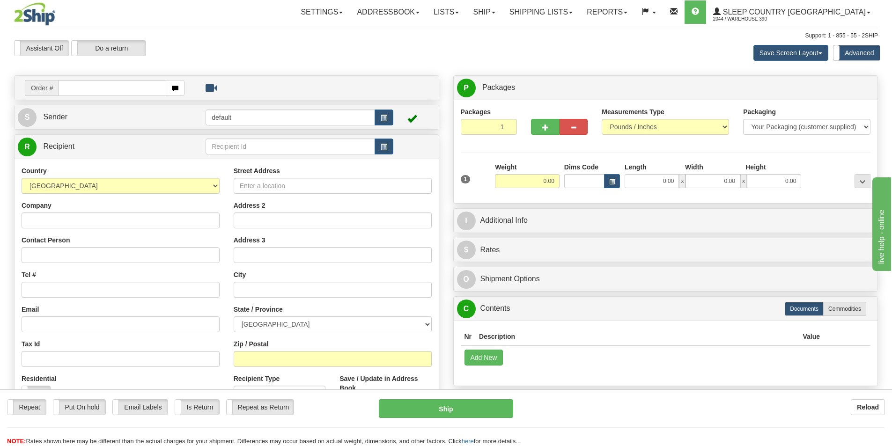
click at [112, 85] on input "text" at bounding box center [113, 88] width 108 height 16
type input "90022I143837"
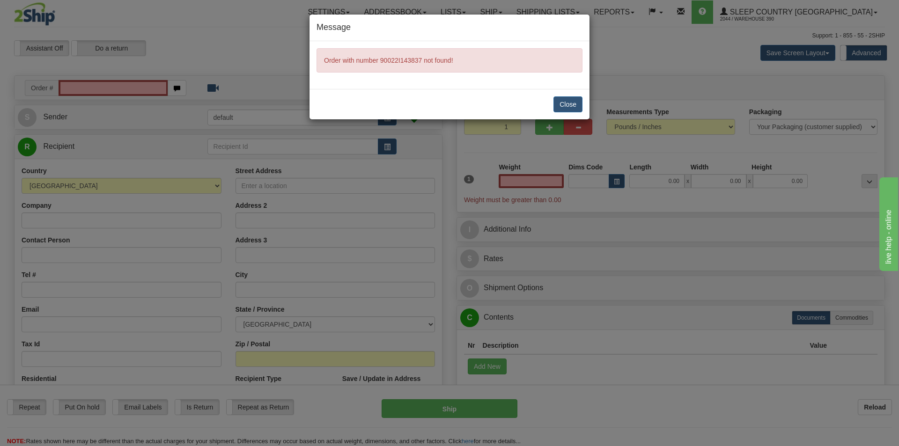
type input "0.00"
click at [153, 88] on div "Message Order with number 90022I143837 not found! Close" at bounding box center [449, 223] width 899 height 446
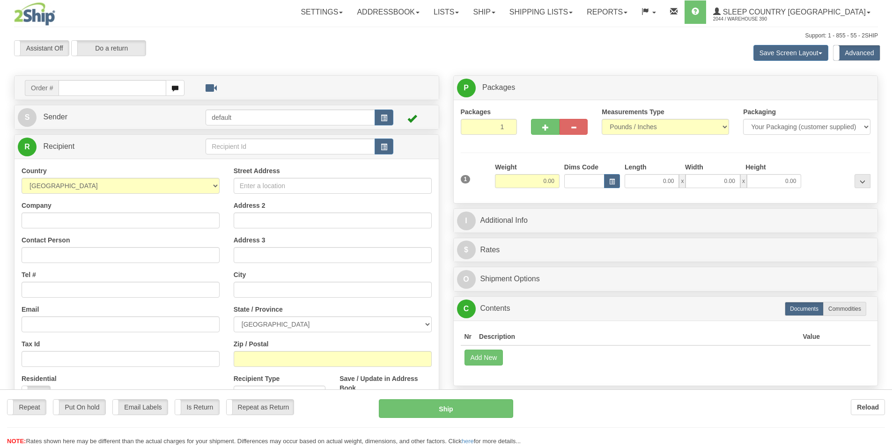
click at [155, 88] on div at bounding box center [446, 223] width 892 height 446
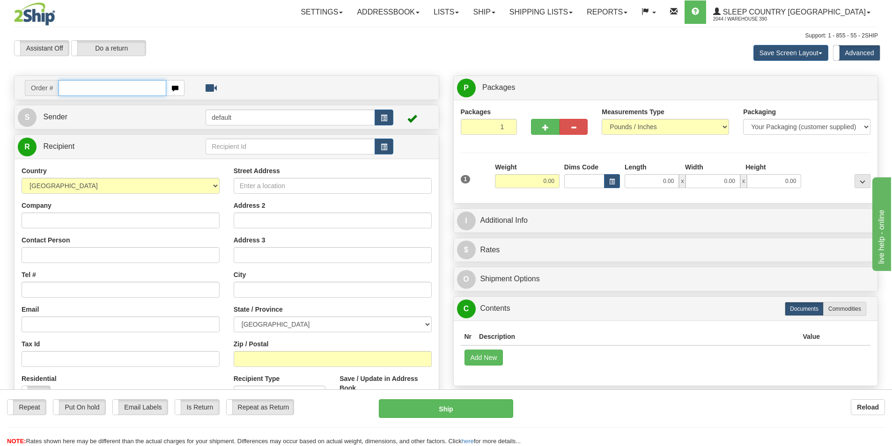
click at [152, 84] on input "text" at bounding box center [113, 88] width 108 height 16
type input "9002I143837"
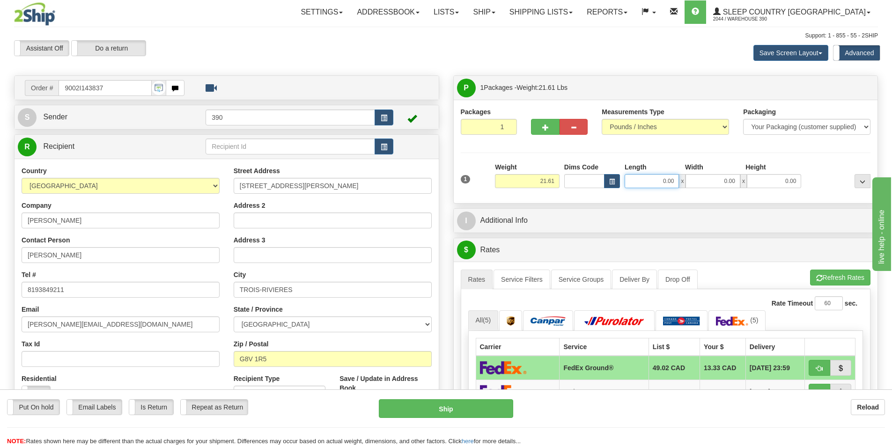
click at [673, 180] on input "0.00" at bounding box center [651, 181] width 54 height 14
type input "10.00"
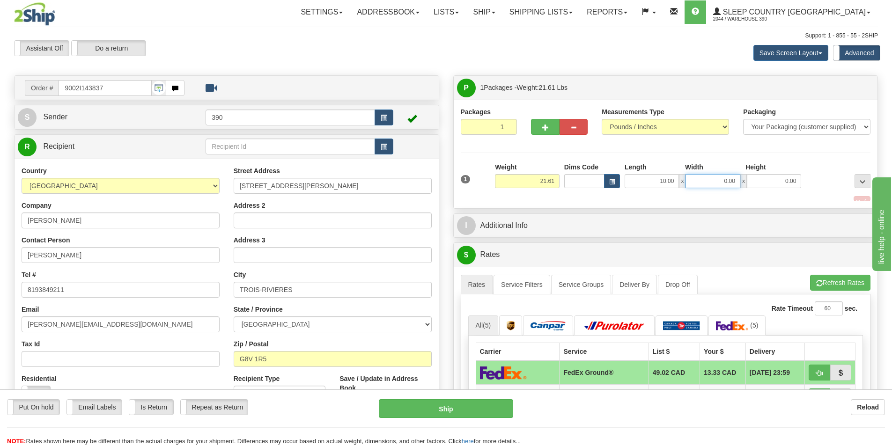
click at [736, 184] on input "0.00" at bounding box center [712, 181] width 54 height 14
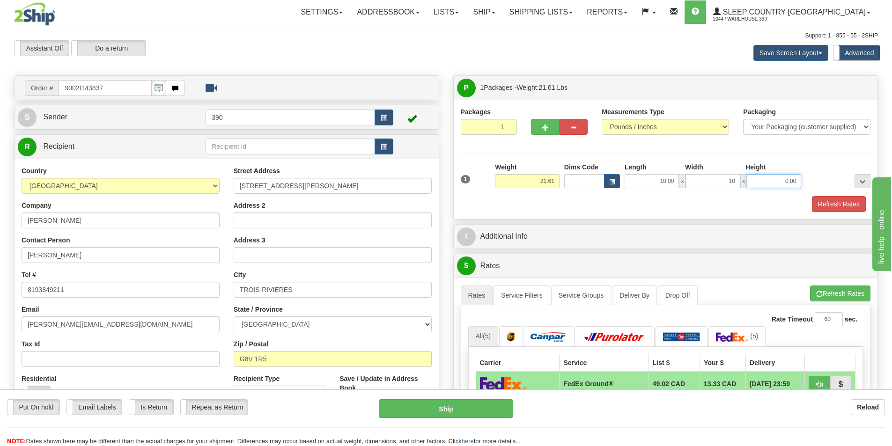
type input "10.00"
click at [795, 180] on input "0.00" at bounding box center [774, 181] width 54 height 14
type input "20.00"
drag, startPoint x: 557, startPoint y: 181, endPoint x: 532, endPoint y: 180, distance: 24.4
click at [532, 180] on input "21.61" at bounding box center [527, 181] width 65 height 14
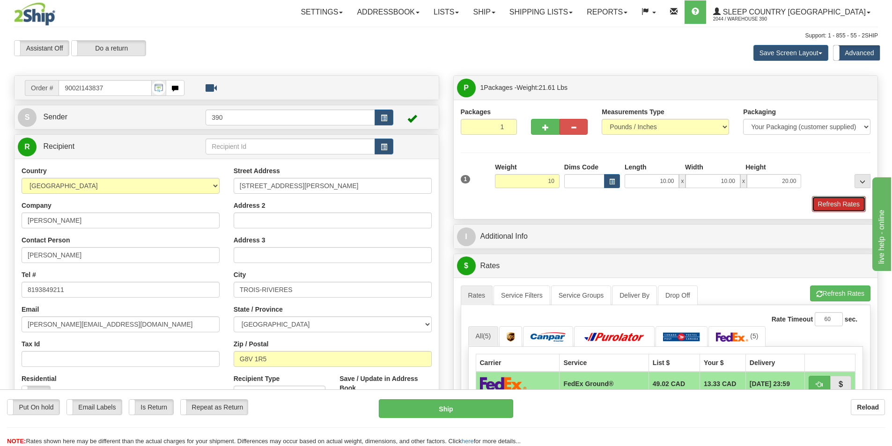
type input "10.00"
click at [836, 205] on button "Refresh Rates" at bounding box center [839, 204] width 54 height 16
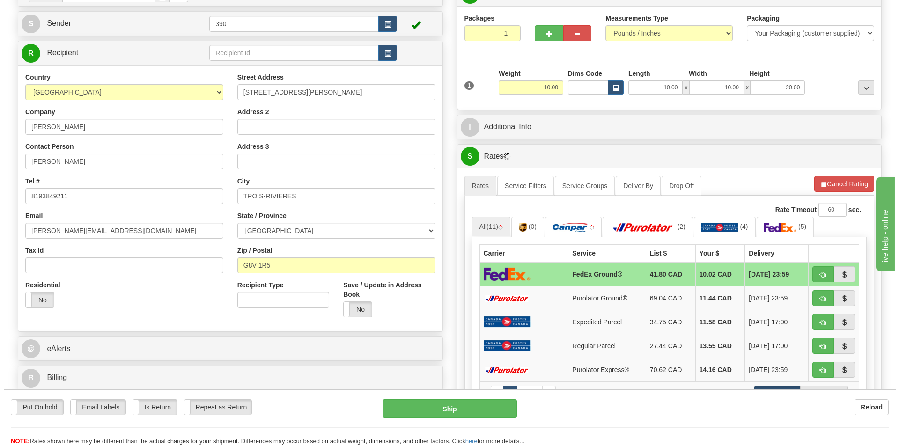
scroll to position [140, 0]
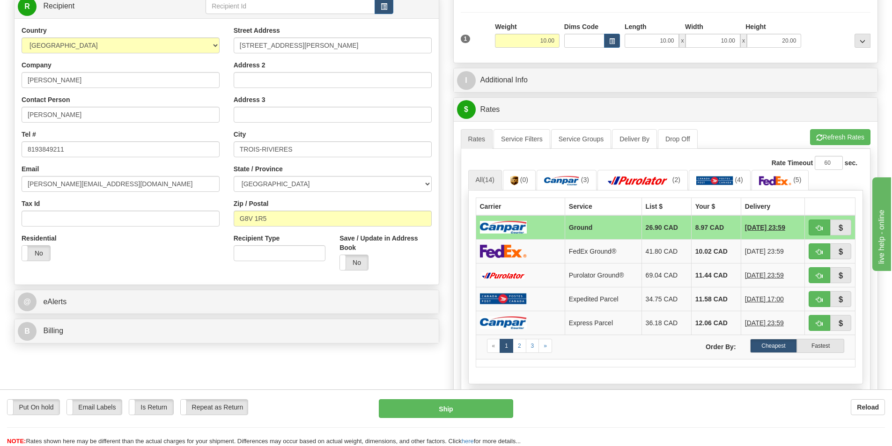
click at [769, 343] on label "Cheapest" at bounding box center [773, 346] width 47 height 14
click at [443, 405] on button "Ship" at bounding box center [446, 408] width 134 height 19
type input "1"
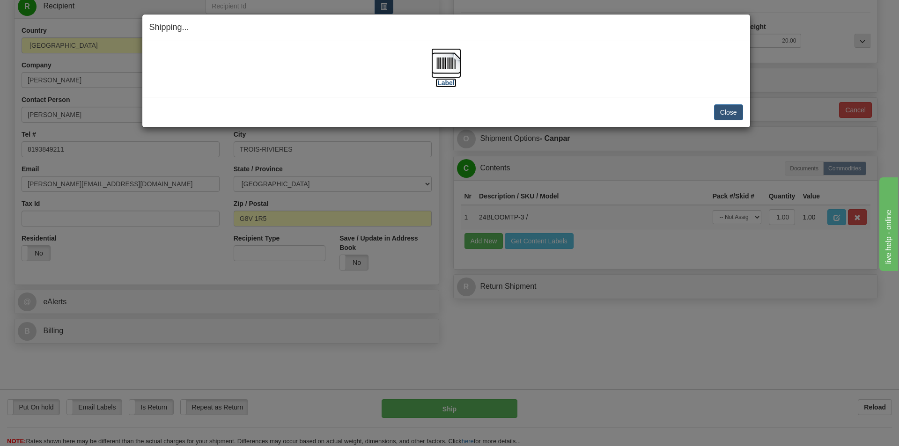
click at [445, 61] on img at bounding box center [446, 63] width 30 height 30
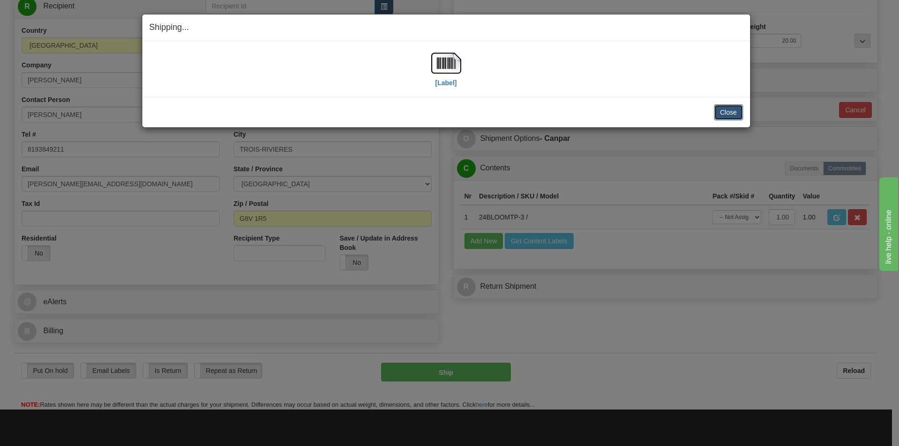
click at [723, 109] on button "Close" at bounding box center [728, 112] width 29 height 16
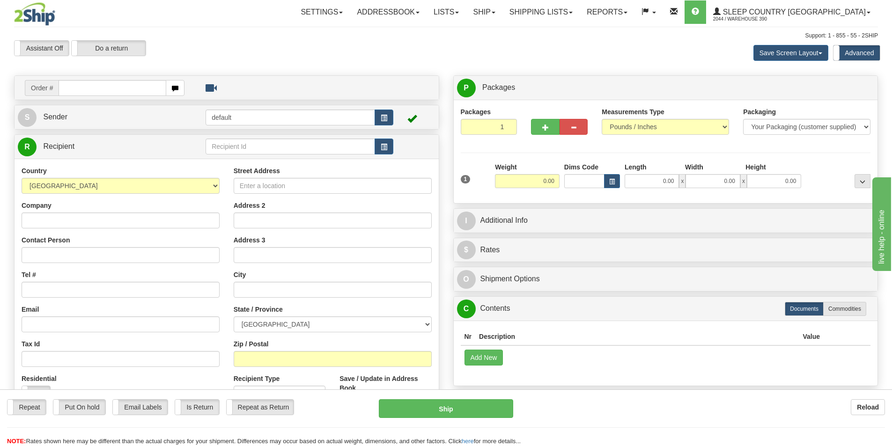
click at [73, 91] on input "text" at bounding box center [113, 88] width 108 height 16
type input "9002I143895"
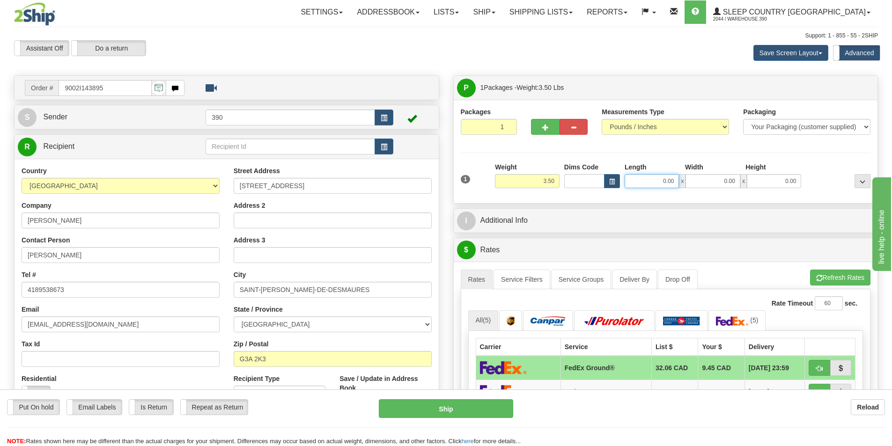
click at [675, 182] on input "0.00" at bounding box center [651, 181] width 54 height 14
type input "3.00"
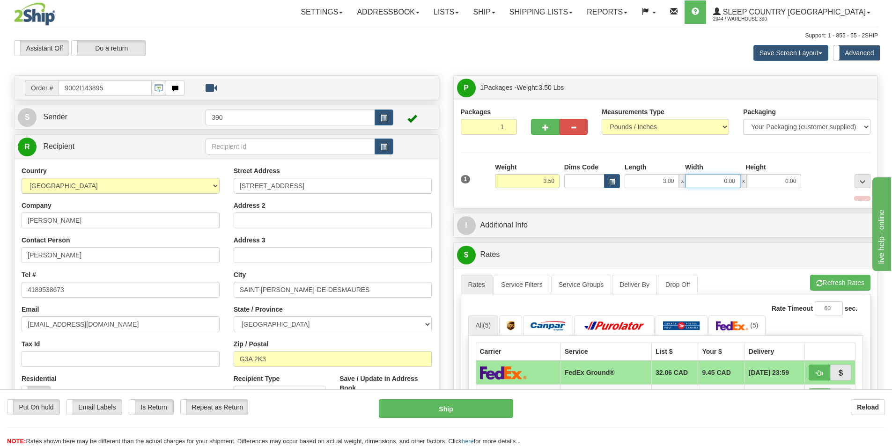
click at [734, 180] on input "0.00" at bounding box center [712, 181] width 54 height 14
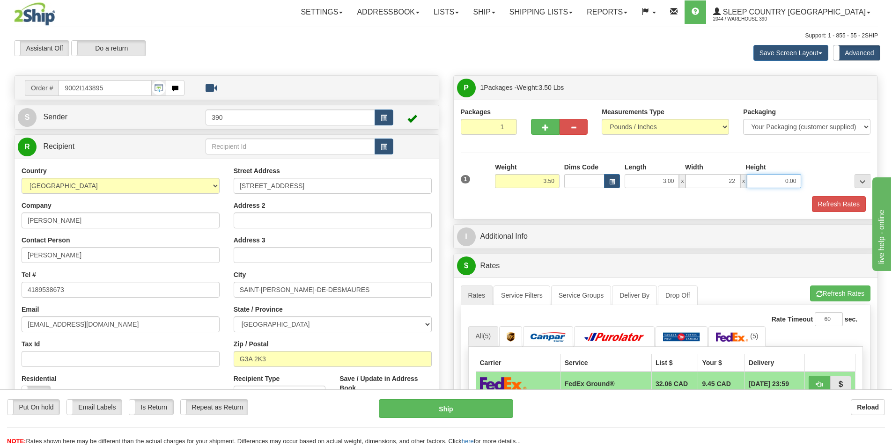
type input "22.00"
click at [796, 183] on input "0.00" at bounding box center [774, 181] width 54 height 14
type input "17.00"
click at [837, 204] on button "Refresh Rates" at bounding box center [839, 204] width 54 height 16
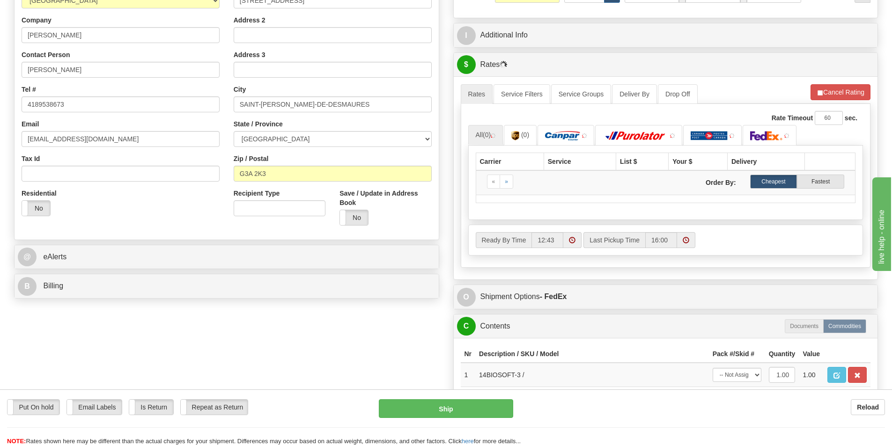
scroll to position [187, 0]
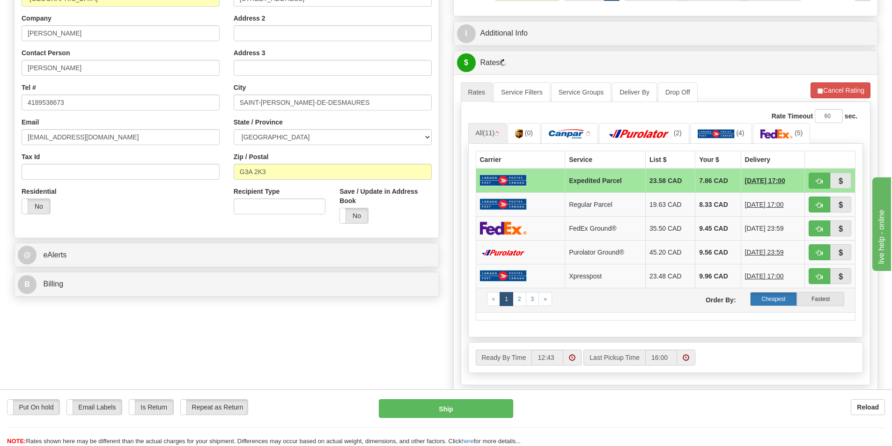
click at [768, 295] on label "Cheapest" at bounding box center [773, 299] width 47 height 14
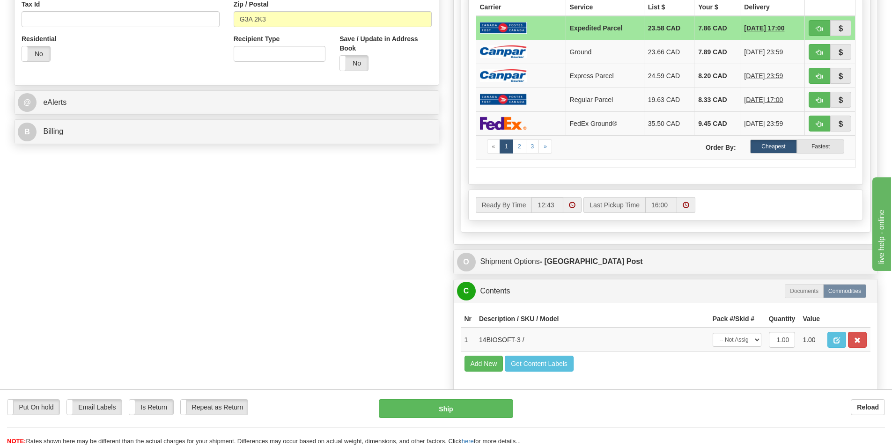
scroll to position [328, 0]
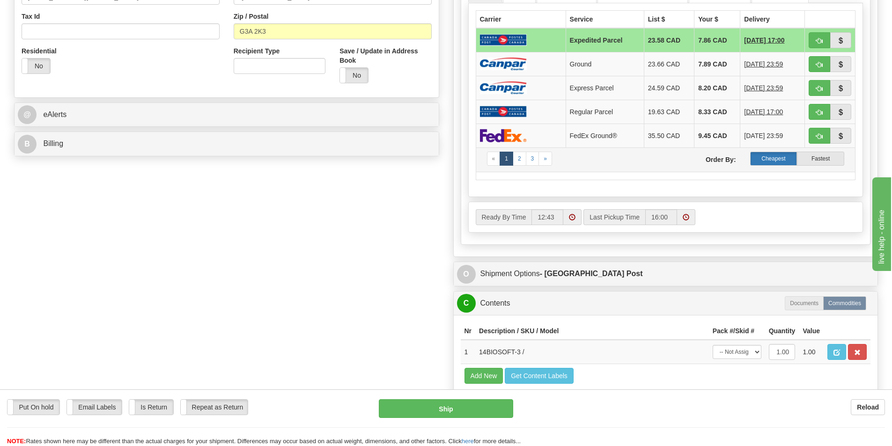
click at [769, 156] on label "Cheapest" at bounding box center [773, 159] width 47 height 14
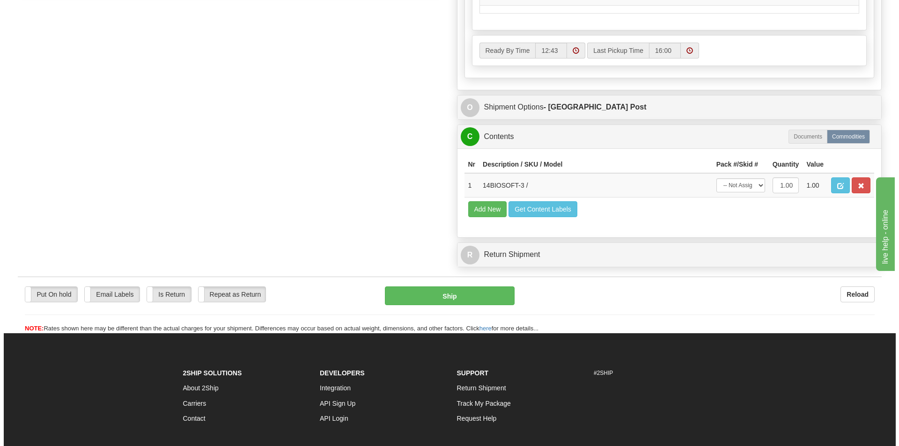
scroll to position [515, 0]
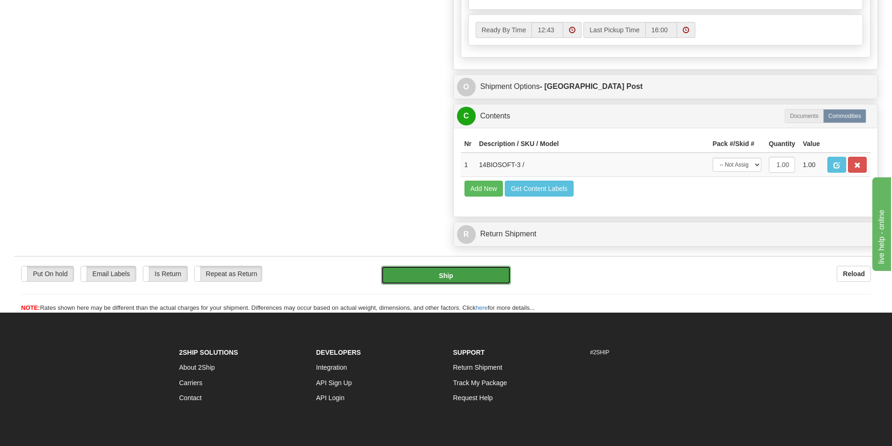
click at [440, 271] on button "Ship" at bounding box center [446, 275] width 130 height 19
type input "DOM.EP"
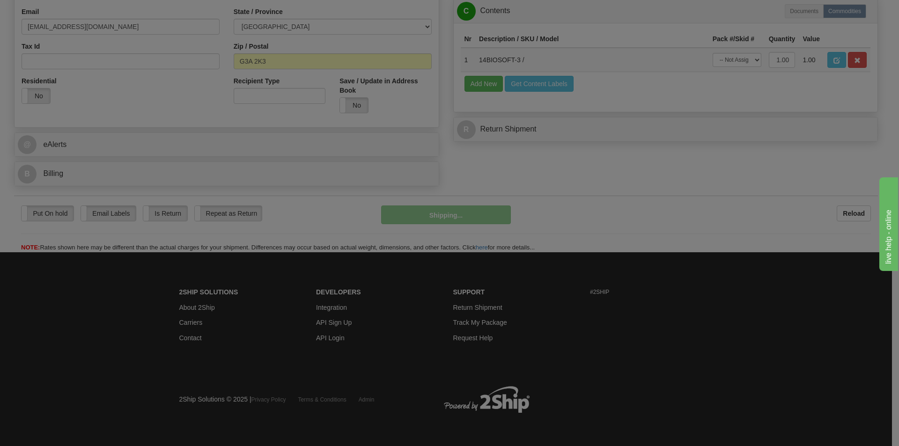
scroll to position [298, 0]
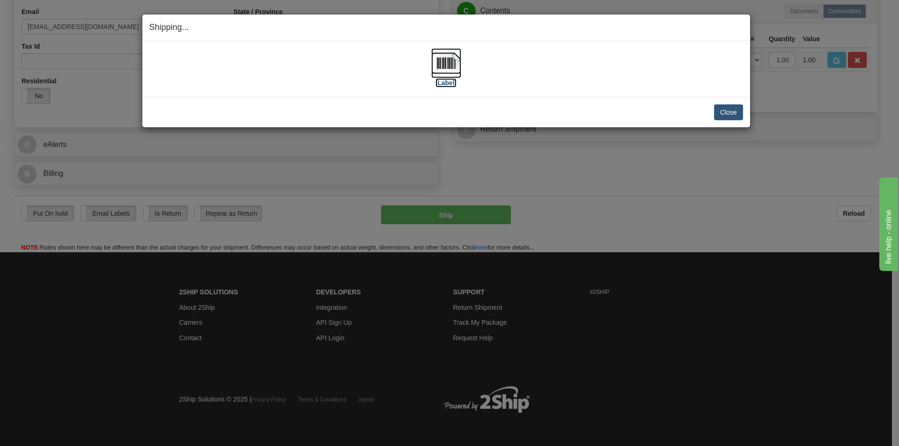
click at [444, 60] on img at bounding box center [446, 63] width 30 height 30
click at [724, 113] on button "Close" at bounding box center [728, 112] width 29 height 16
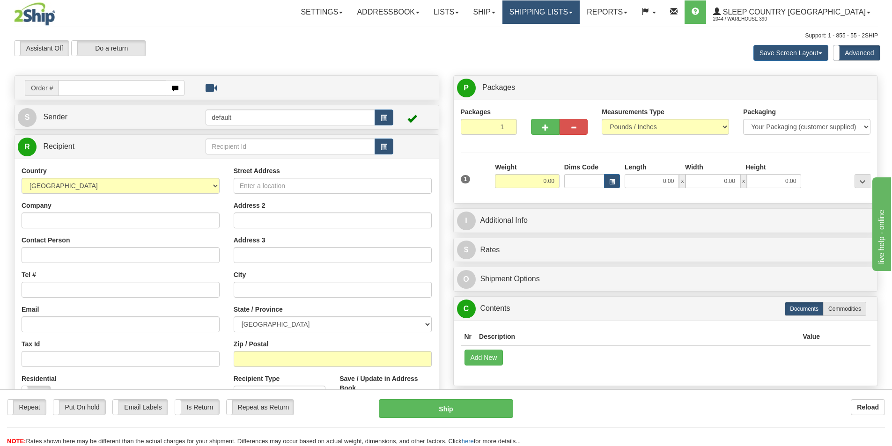
click at [579, 11] on link "Shipping lists" at bounding box center [540, 11] width 77 height 23
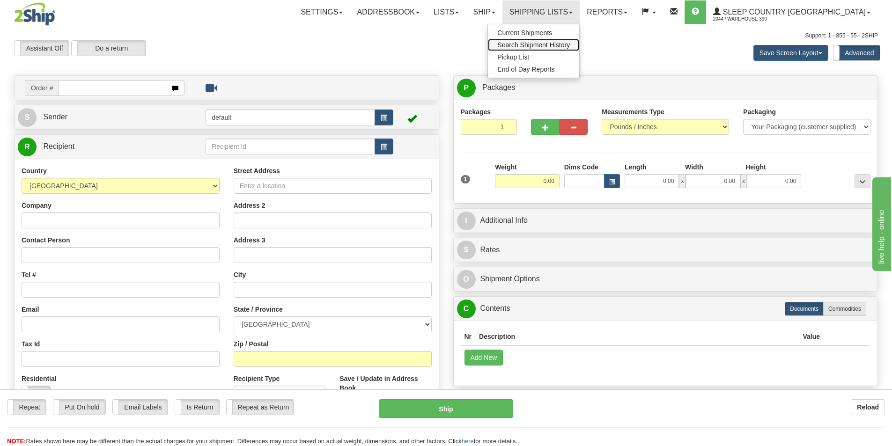
click at [570, 43] on span "Search Shipment History" at bounding box center [533, 44] width 73 height 7
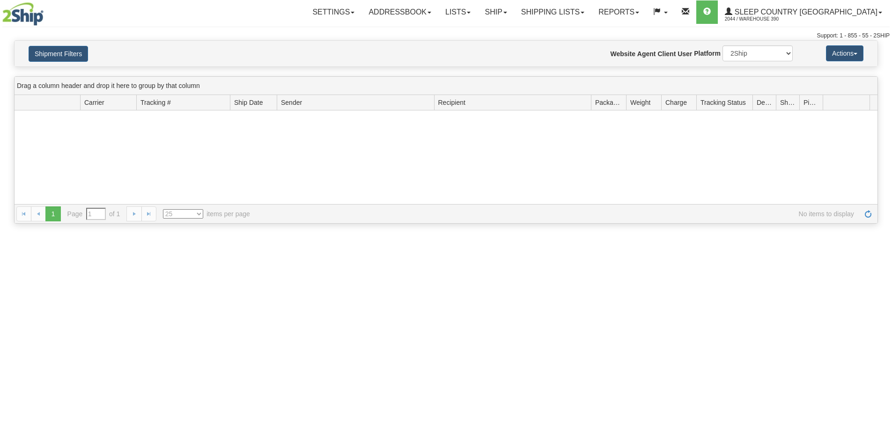
type input "From [DATE] To [DATE]"
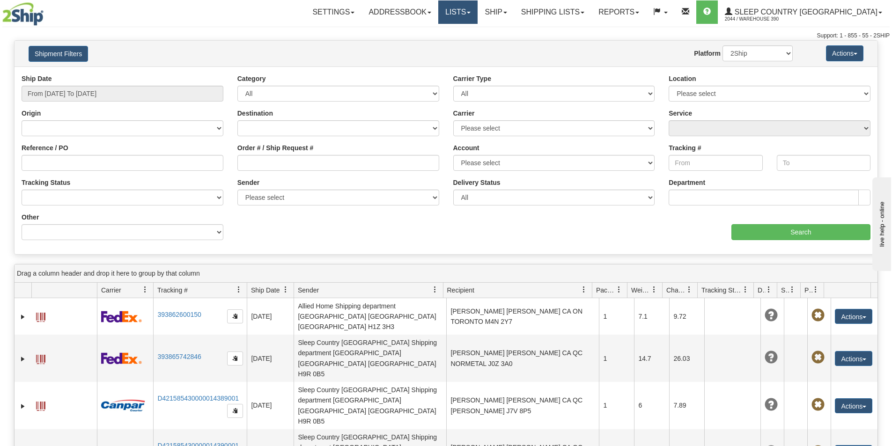
click at [477, 13] on link "Lists" at bounding box center [457, 11] width 39 height 23
click at [513, 11] on link "Ship" at bounding box center [495, 11] width 36 height 23
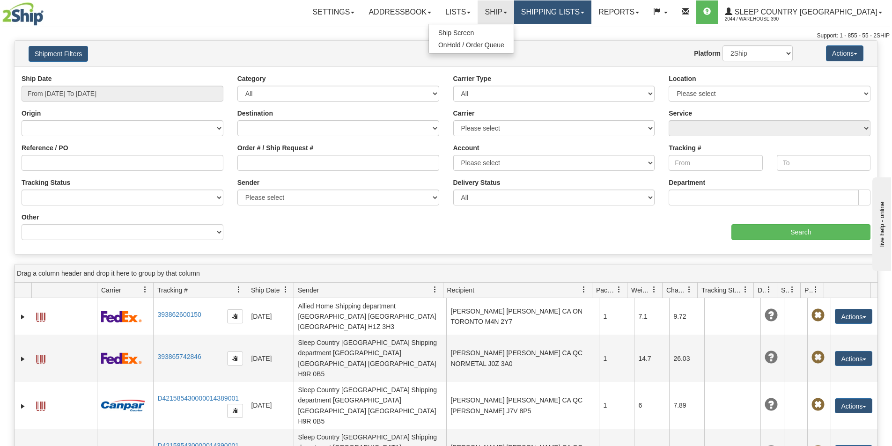
click at [587, 9] on link "Shipping lists" at bounding box center [552, 11] width 77 height 23
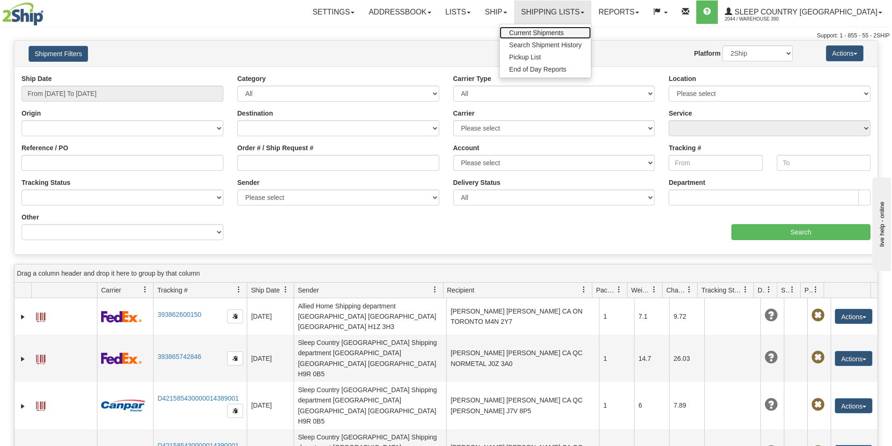
click at [564, 30] on span "Current Shipments" at bounding box center [536, 32] width 55 height 7
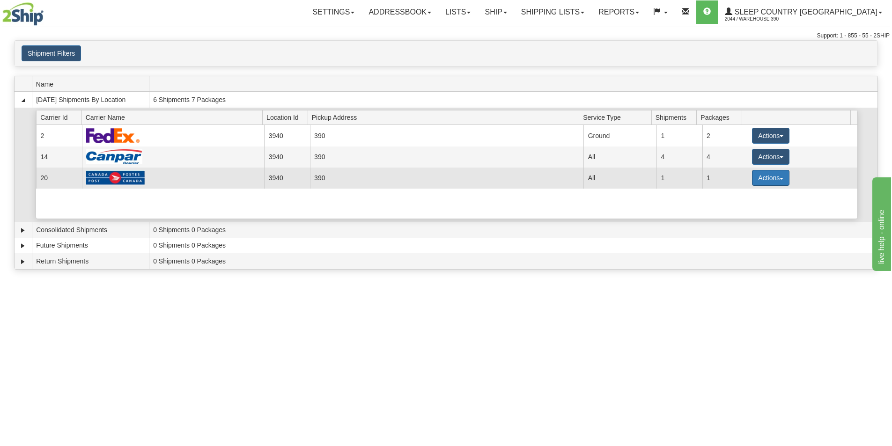
click at [779, 179] on span "button" at bounding box center [781, 179] width 4 height 2
click at [741, 196] on span "Details" at bounding box center [735, 195] width 25 height 7
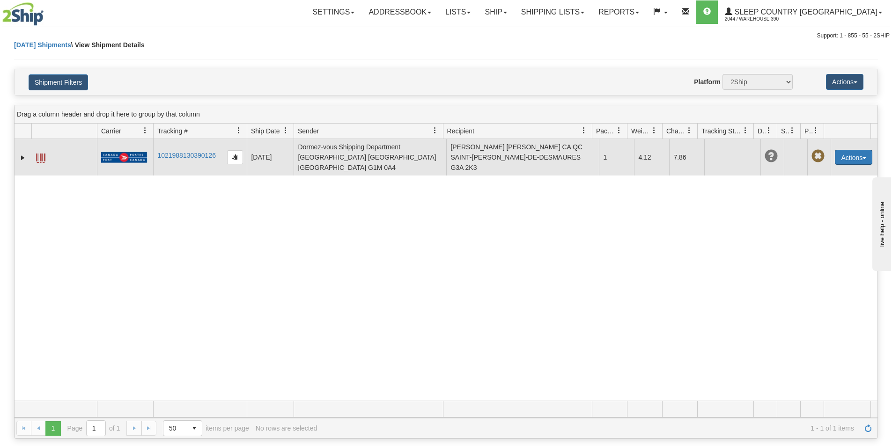
click at [856, 157] on button "Actions" at bounding box center [853, 157] width 37 height 15
click at [823, 185] on link "Repeat" at bounding box center [834, 187] width 75 height 12
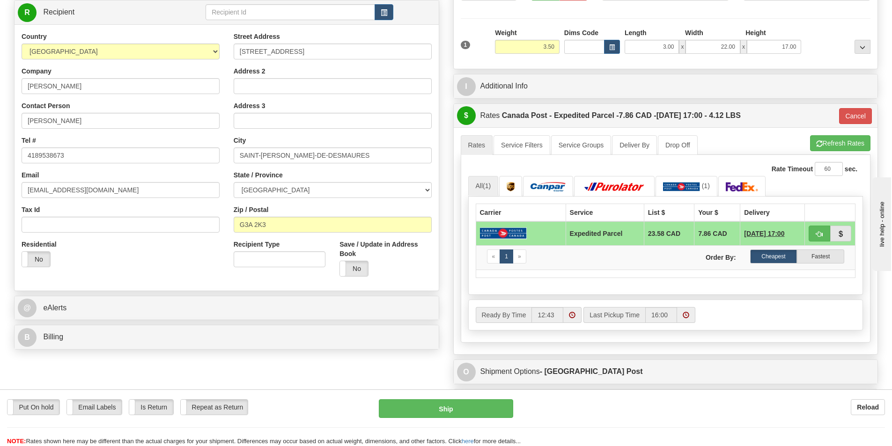
scroll to position [140, 0]
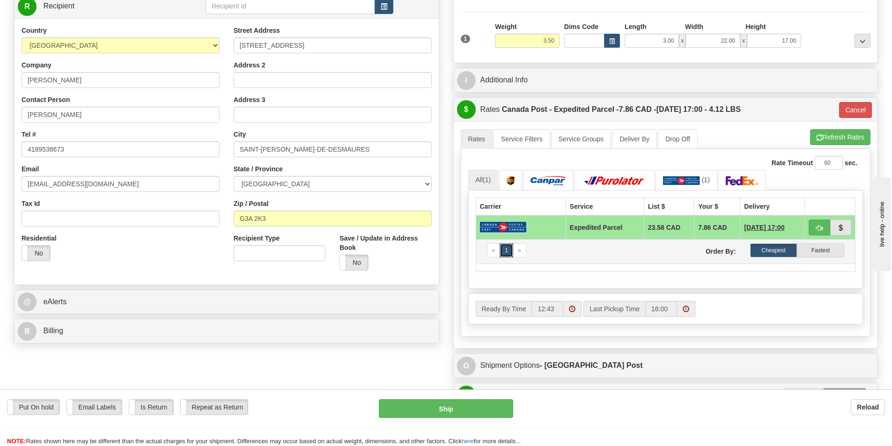
click at [506, 251] on link "1" at bounding box center [506, 250] width 14 height 14
click at [495, 252] on span "«" at bounding box center [493, 250] width 3 height 7
click at [519, 251] on span "»" at bounding box center [519, 250] width 3 height 7
click at [520, 252] on span "»" at bounding box center [519, 250] width 3 height 7
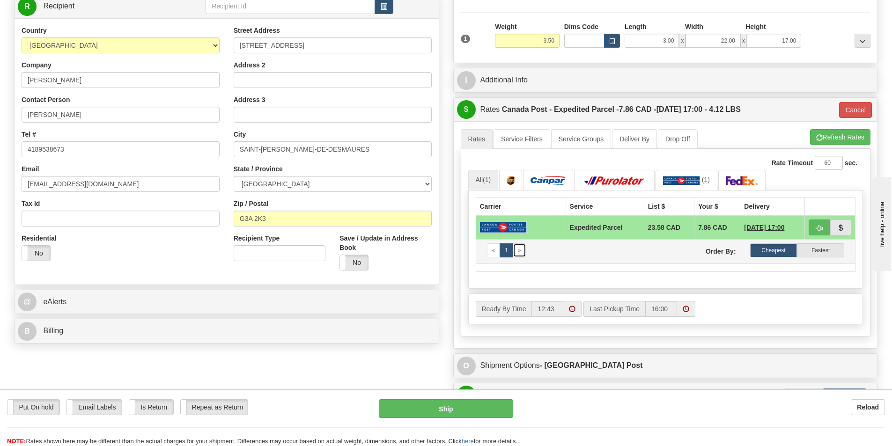
click at [520, 253] on span "»" at bounding box center [519, 250] width 3 height 7
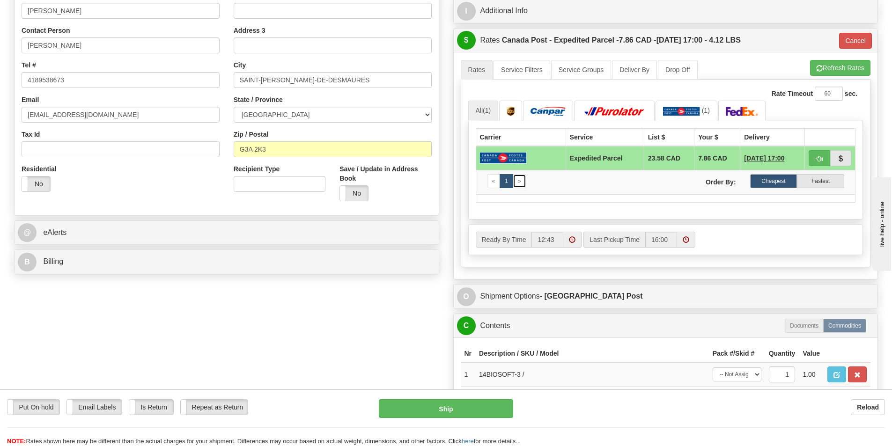
scroll to position [187, 0]
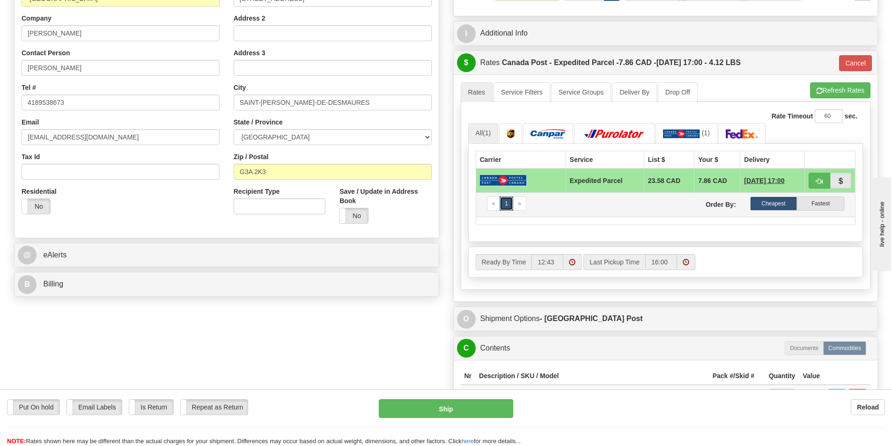
click at [506, 203] on link "1" at bounding box center [506, 204] width 14 height 14
click at [506, 202] on link "1" at bounding box center [506, 204] width 14 height 14
click at [520, 207] on link "»" at bounding box center [520, 204] width 14 height 14
click at [617, 132] on img at bounding box center [614, 133] width 66 height 9
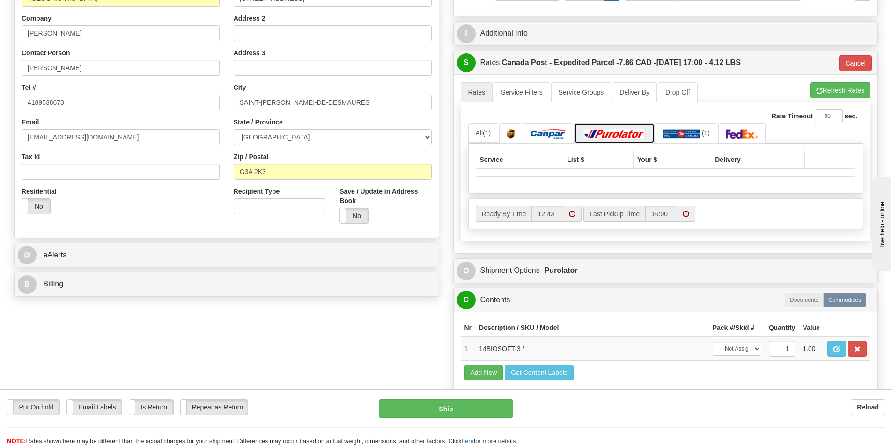
click at [616, 132] on img at bounding box center [614, 133] width 66 height 9
click at [832, 86] on button "Refresh Rates" at bounding box center [840, 90] width 60 height 16
click at [741, 133] on img at bounding box center [741, 133] width 33 height 9
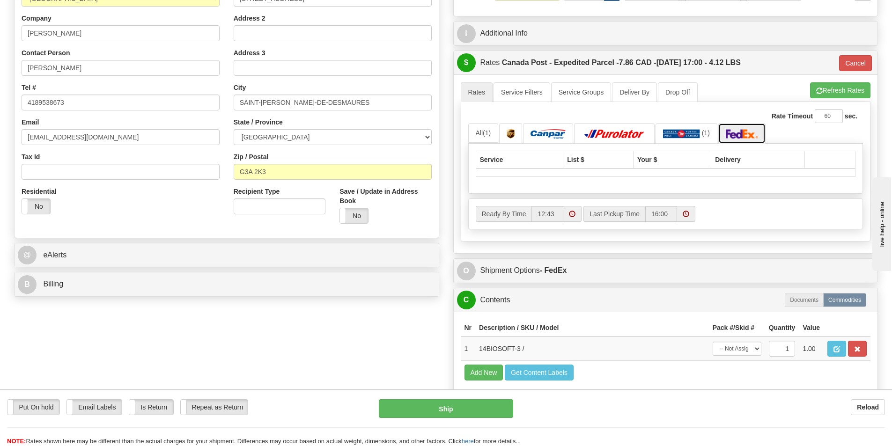
click at [741, 133] on img at bounding box center [741, 133] width 33 height 9
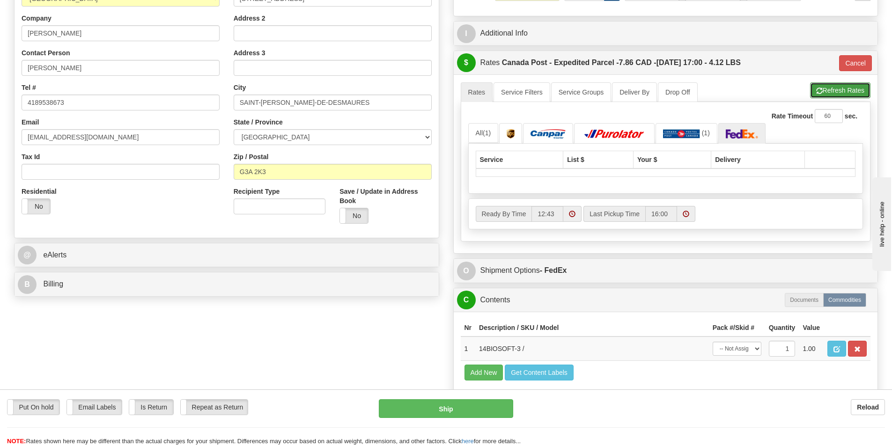
click at [828, 90] on button "Refresh Rates" at bounding box center [840, 90] width 60 height 16
type input "DOM.EP"
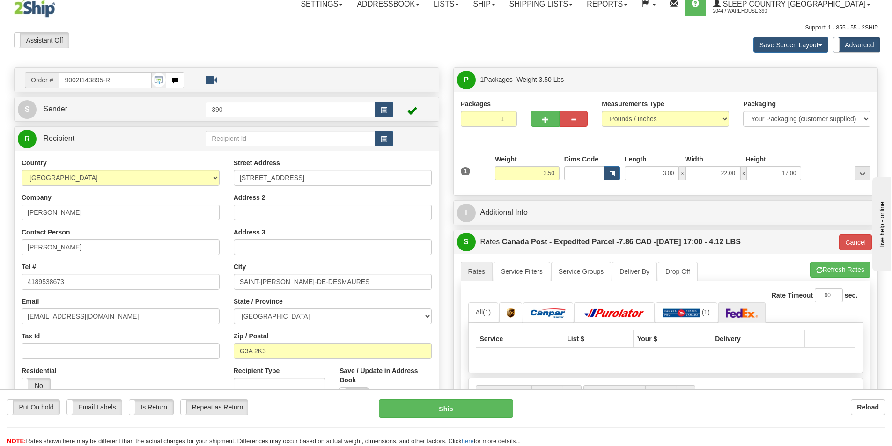
scroll to position [0, 0]
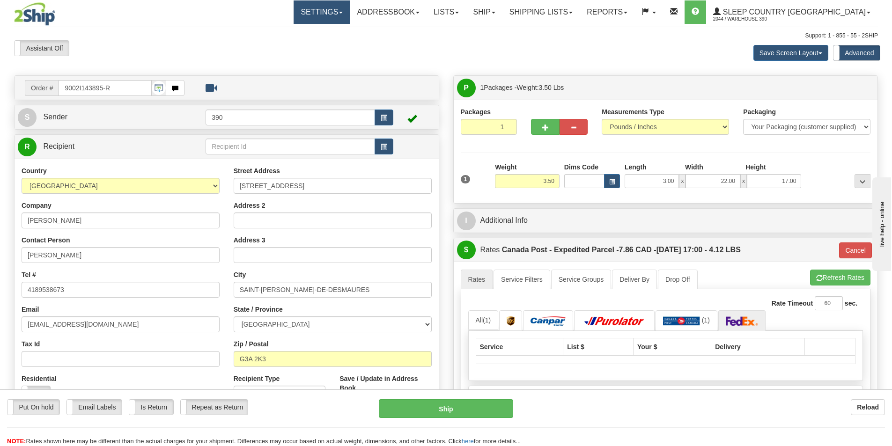
click at [350, 11] on link "Settings" at bounding box center [321, 11] width 56 height 23
click at [502, 11] on link "Ship" at bounding box center [484, 11] width 36 height 23
click at [462, 32] on span "Ship Screen" at bounding box center [444, 32] width 36 height 7
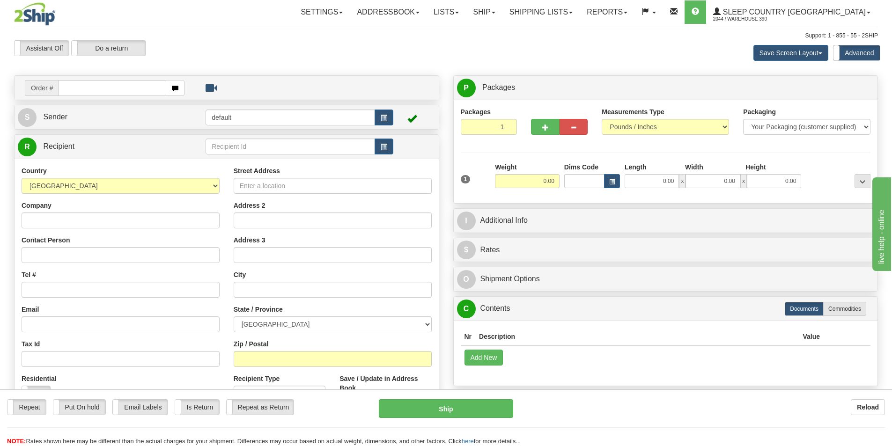
click at [82, 90] on input "text" at bounding box center [113, 88] width 108 height 16
type input "9002I144773"
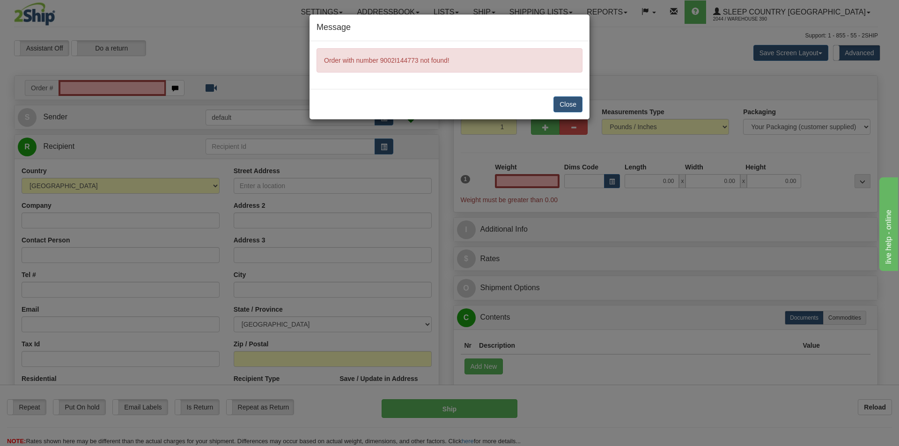
type input "0.00"
click at [153, 88] on div "Message Order with number 9002I144773 not found! Close" at bounding box center [449, 223] width 899 height 446
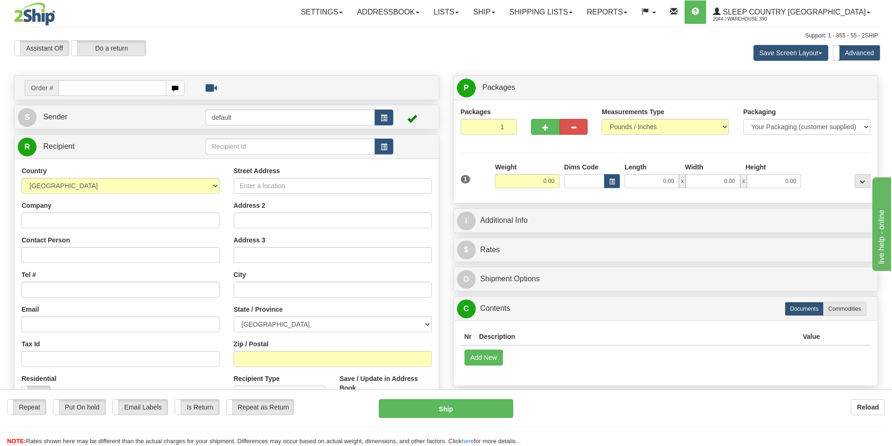
click at [125, 90] on input "text" at bounding box center [113, 88] width 108 height 16
type input "9002I143837"
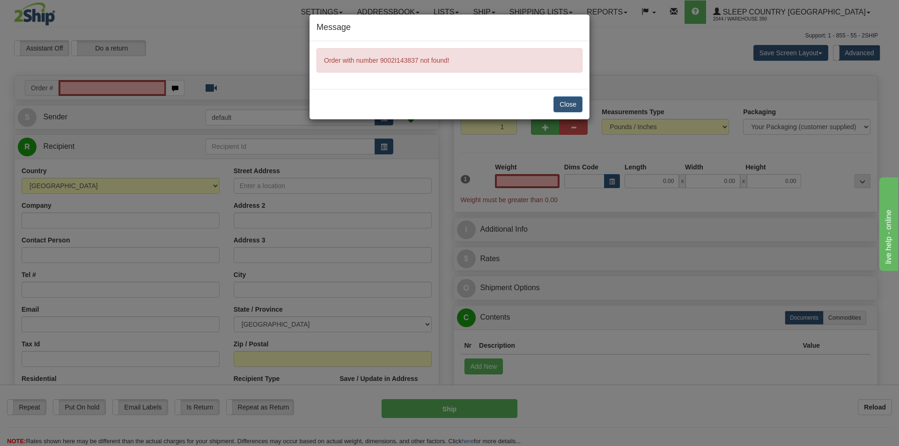
type input "0.00"
click at [139, 89] on div "Message Order with number 9002I143837 not found! Close" at bounding box center [449, 223] width 899 height 446
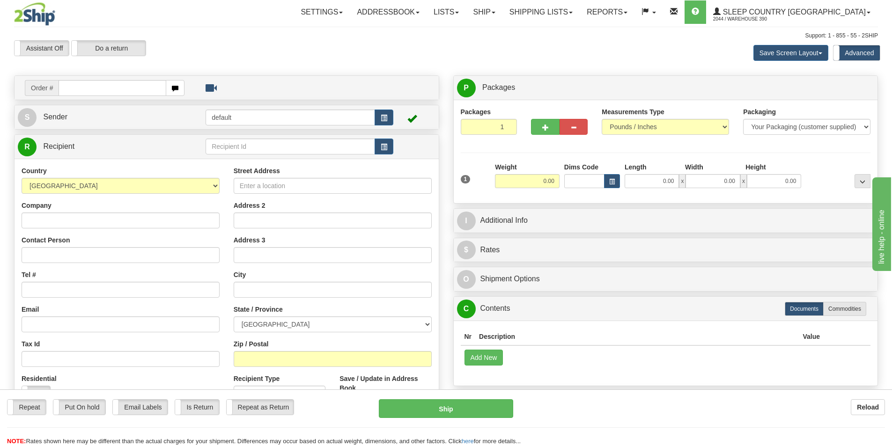
click at [135, 89] on input "text" at bounding box center [113, 88] width 108 height 16
click at [567, 10] on link "Shipping lists" at bounding box center [540, 11] width 77 height 23
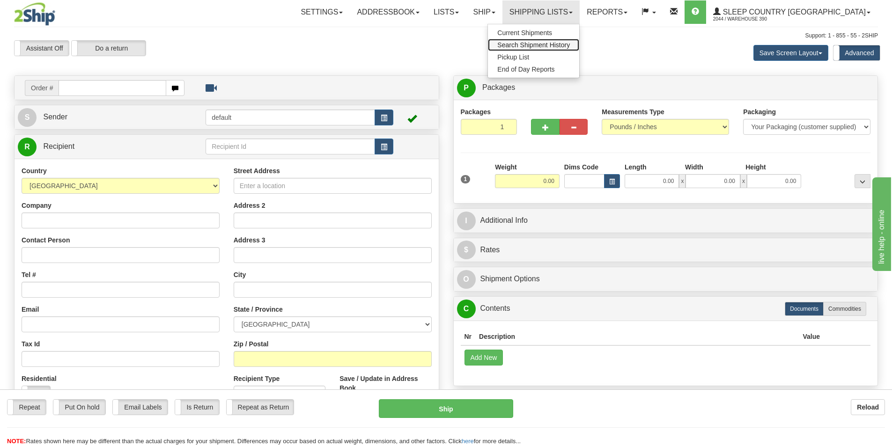
click at [570, 44] on span "Search Shipment History" at bounding box center [533, 44] width 73 height 7
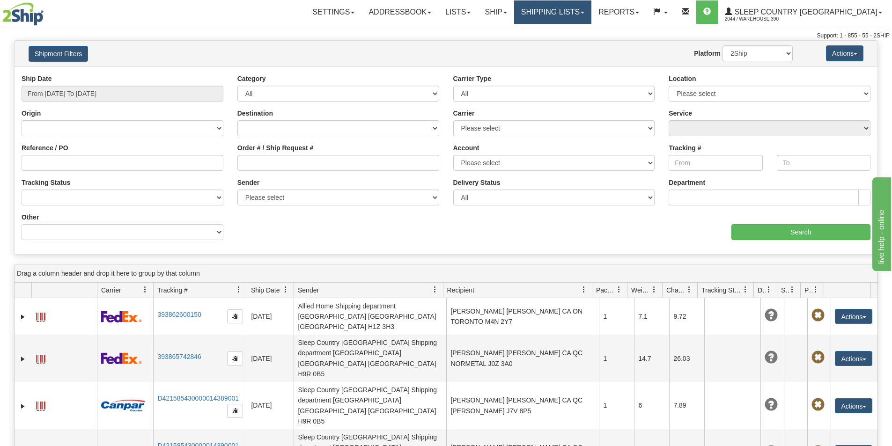
click at [591, 11] on link "Shipping lists" at bounding box center [552, 11] width 77 height 23
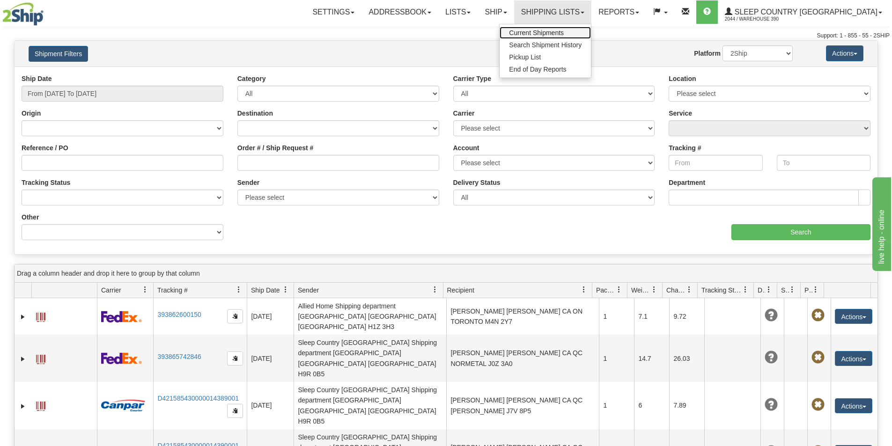
click at [564, 30] on span "Current Shipments" at bounding box center [536, 32] width 55 height 7
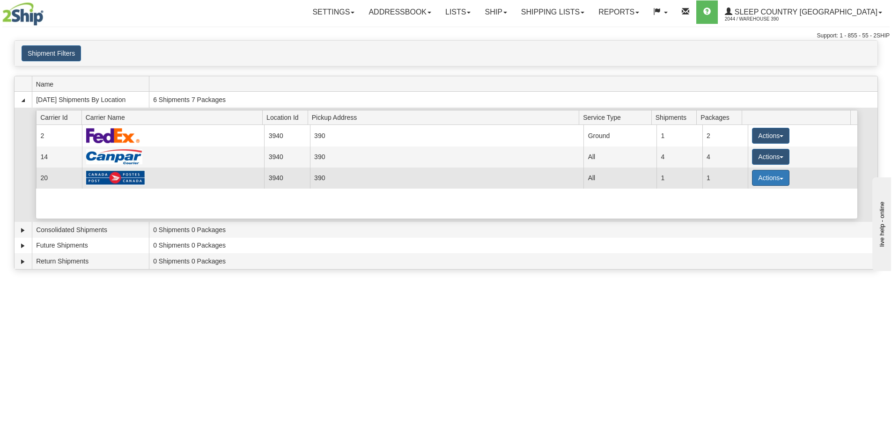
click at [779, 179] on span "button" at bounding box center [781, 179] width 4 height 2
click at [746, 198] on span "Details" at bounding box center [735, 195] width 25 height 7
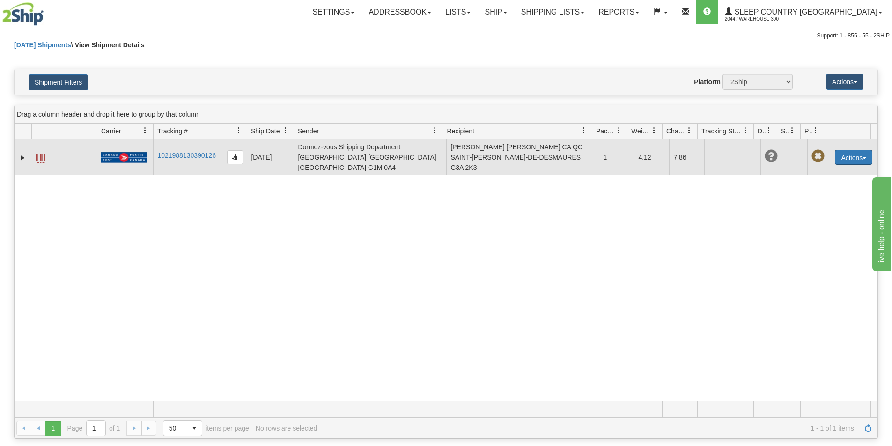
click at [859, 160] on button "Actions" at bounding box center [853, 157] width 37 height 15
click at [820, 173] on link "Edit" at bounding box center [834, 175] width 75 height 12
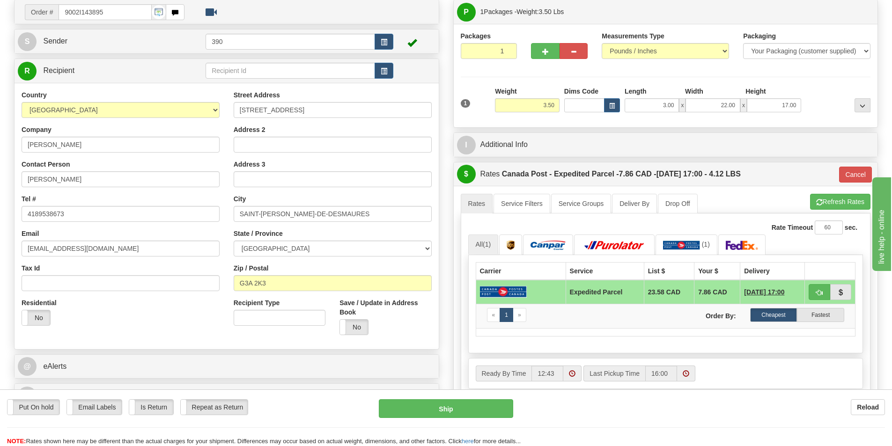
scroll to position [94, 0]
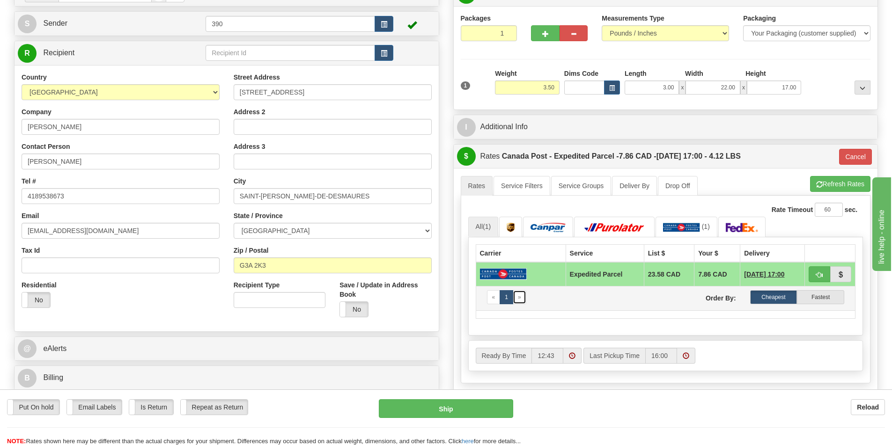
click at [520, 300] on link "»" at bounding box center [520, 297] width 14 height 14
click at [520, 300] on span "»" at bounding box center [519, 297] width 3 height 7
click at [503, 295] on link "1" at bounding box center [506, 297] width 14 height 14
click at [504, 296] on link "1" at bounding box center [506, 297] width 14 height 14
click at [854, 182] on button "Refresh Rates" at bounding box center [840, 184] width 60 height 16
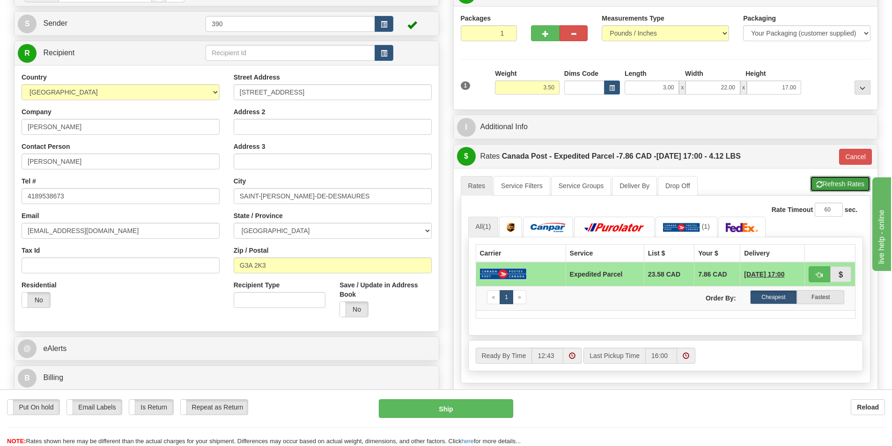
type input "DOM.EP"
click at [520, 300] on span "»" at bounding box center [519, 297] width 3 height 7
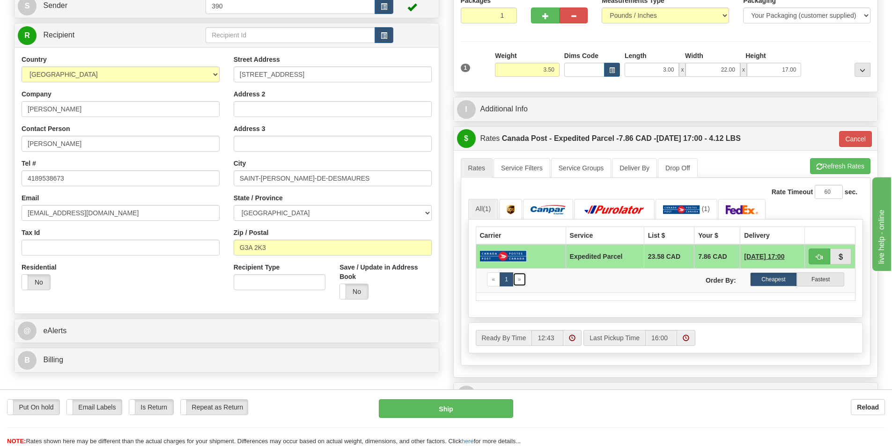
scroll to position [0, 0]
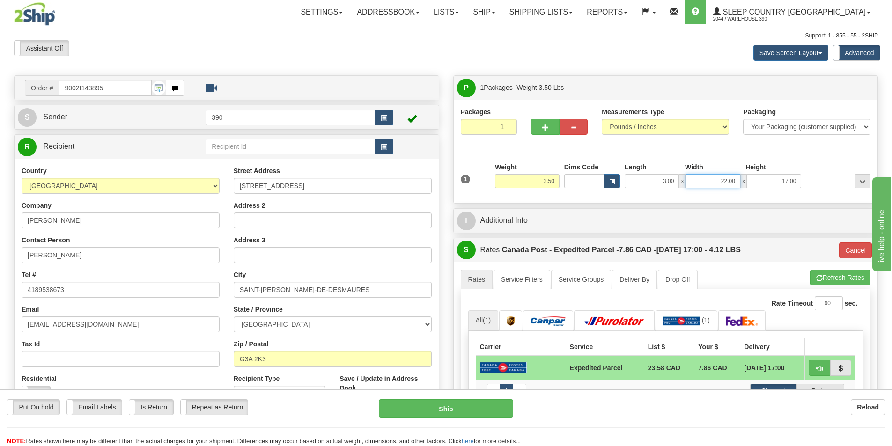
drag, startPoint x: 734, startPoint y: 181, endPoint x: 689, endPoint y: 181, distance: 44.5
click at [689, 181] on input "22.00" at bounding box center [712, 181] width 54 height 14
click button "Delete" at bounding box center [0, 0] width 0 height 0
type input "20.00"
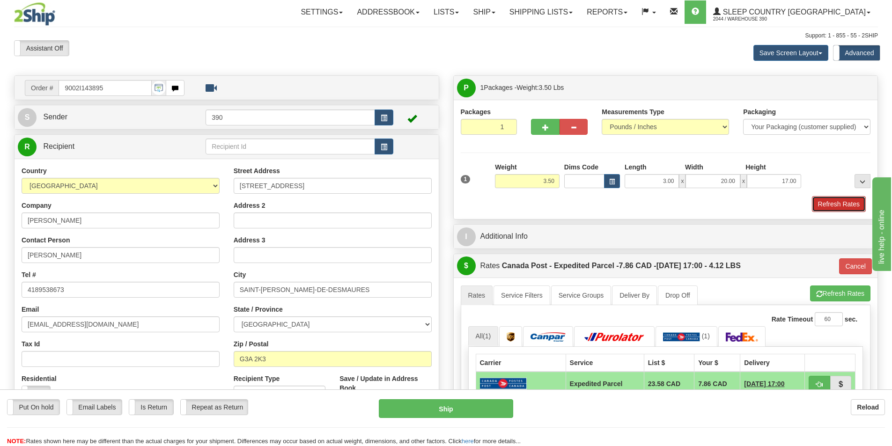
click at [828, 197] on button "Refresh Rates" at bounding box center [839, 204] width 54 height 16
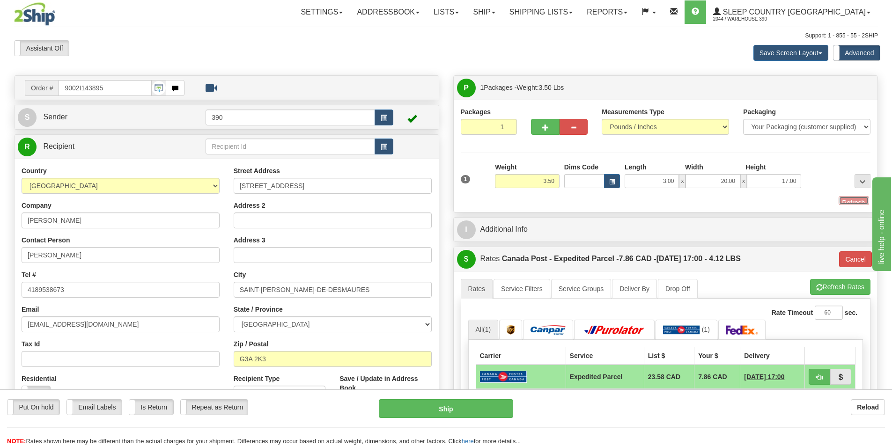
type input "DOM.EP"
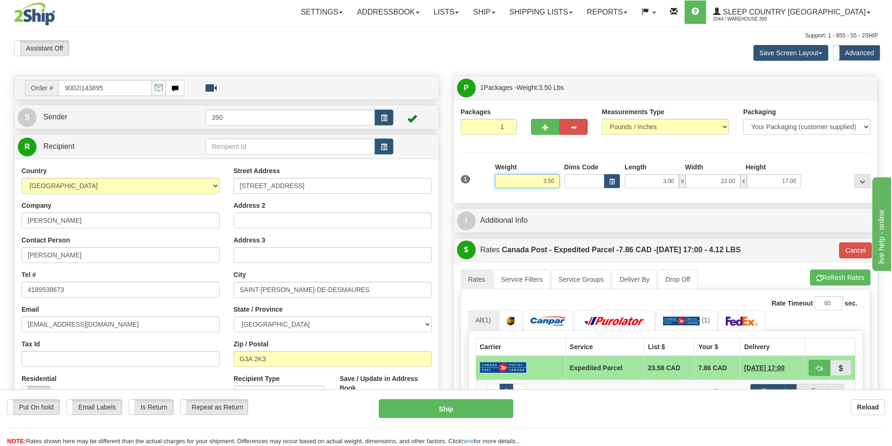
drag, startPoint x: 557, startPoint y: 181, endPoint x: 522, endPoint y: 183, distance: 34.7
click at [522, 183] on input "3.50" at bounding box center [527, 181] width 65 height 14
type input "4.00"
type input "DOM.EP"
drag, startPoint x: 534, startPoint y: 182, endPoint x: 501, endPoint y: 184, distance: 33.3
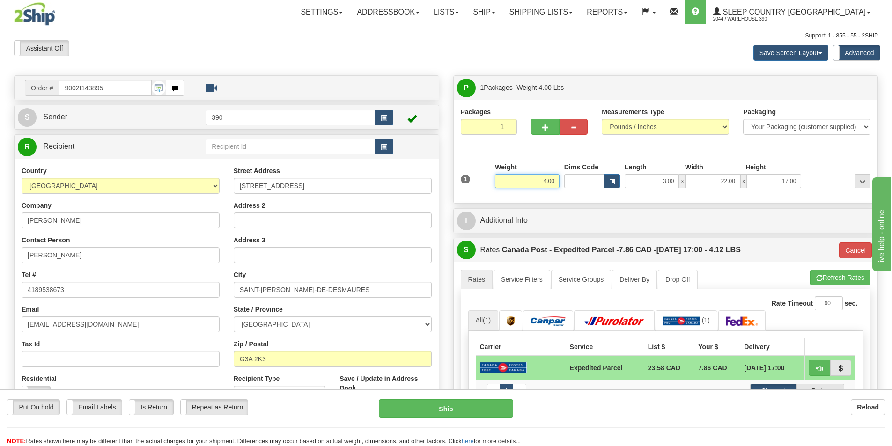
click at [501, 184] on input "4.00" at bounding box center [527, 181] width 65 height 14
type input "3.50"
type input "DOM.EP"
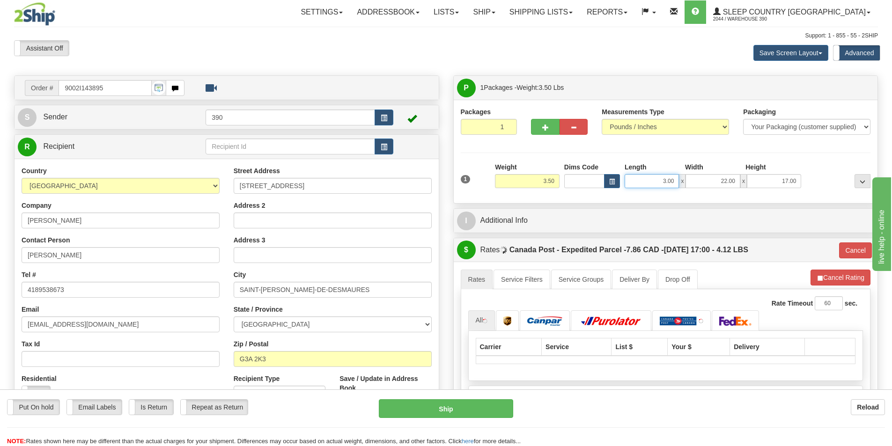
drag, startPoint x: 677, startPoint y: 180, endPoint x: 630, endPoint y: 177, distance: 47.8
click at [630, 177] on input "3.00" at bounding box center [651, 181] width 54 height 14
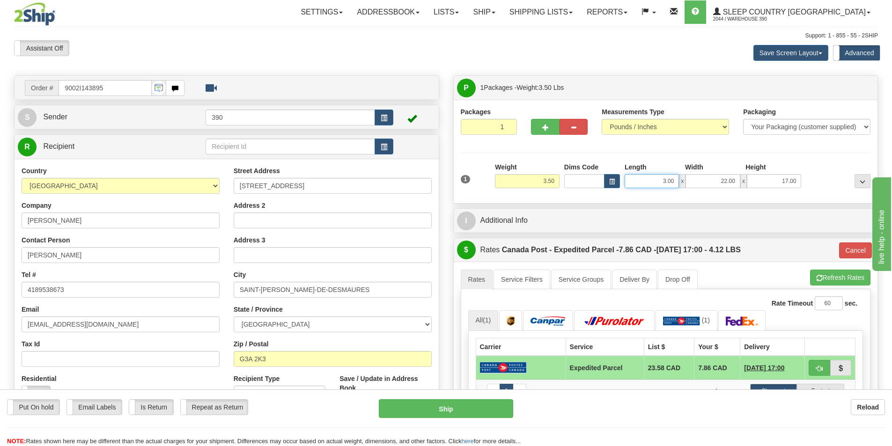
drag, startPoint x: 675, startPoint y: 180, endPoint x: 649, endPoint y: 187, distance: 27.0
click at [649, 187] on input "3.00" at bounding box center [651, 181] width 54 height 14
type input "2.00"
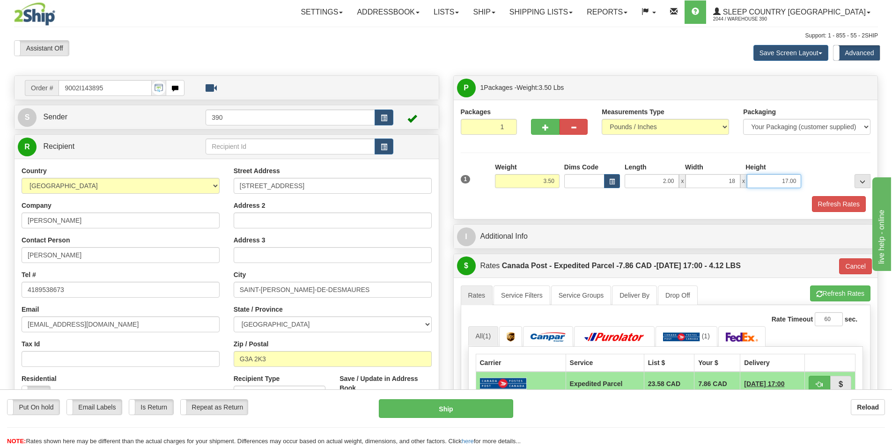
type input "18.00"
type input "15.00"
click at [809, 197] on div "Refresh Rates" at bounding box center [665, 204] width 415 height 16
click at [815, 200] on button "Refresh Rates" at bounding box center [839, 204] width 54 height 16
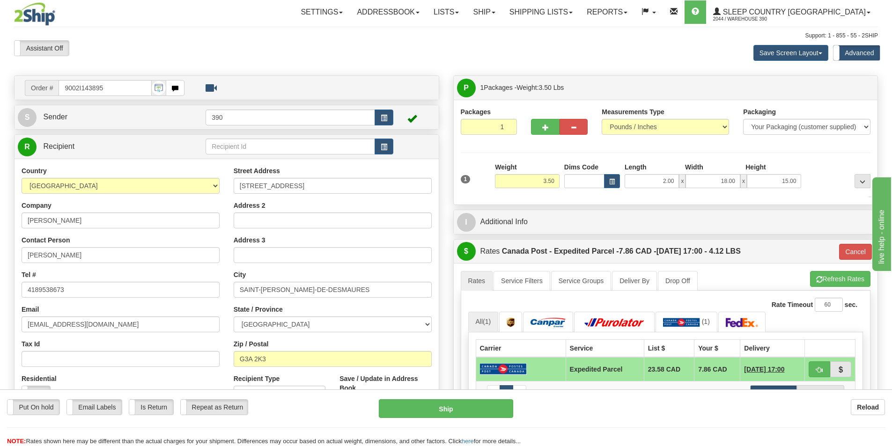
type input "DOM.EP"
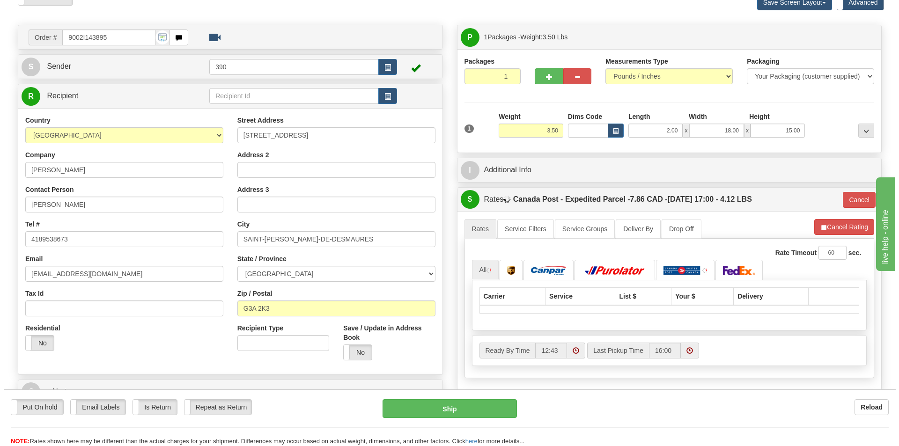
scroll to position [140, 0]
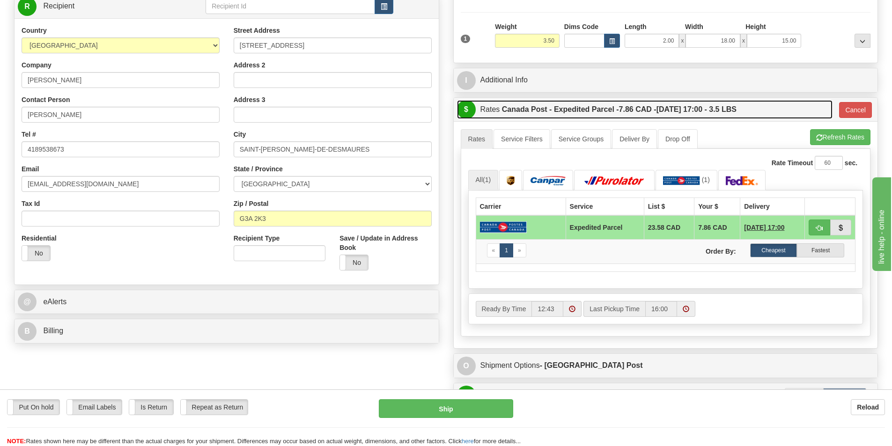
click at [473, 109] on span "$" at bounding box center [466, 109] width 19 height 19
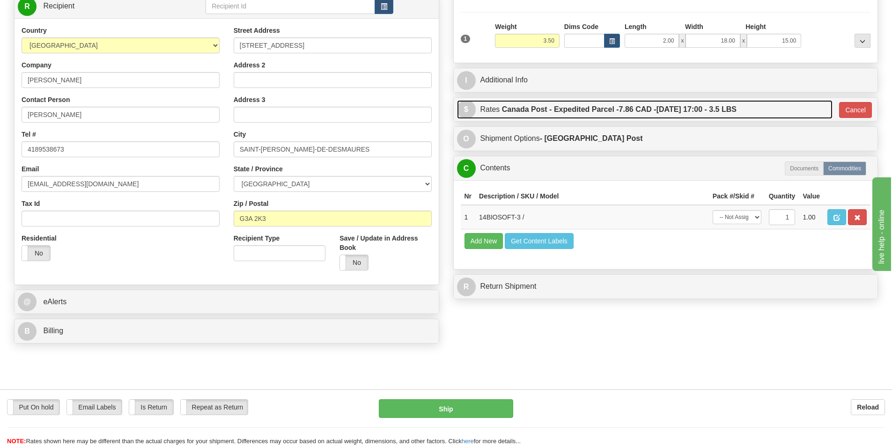
click at [469, 109] on span "$" at bounding box center [466, 109] width 19 height 19
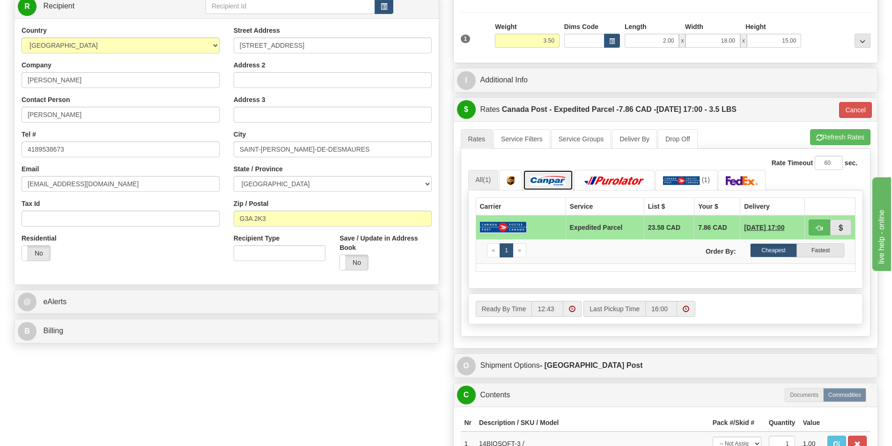
click at [536, 183] on img at bounding box center [547, 180] width 35 height 9
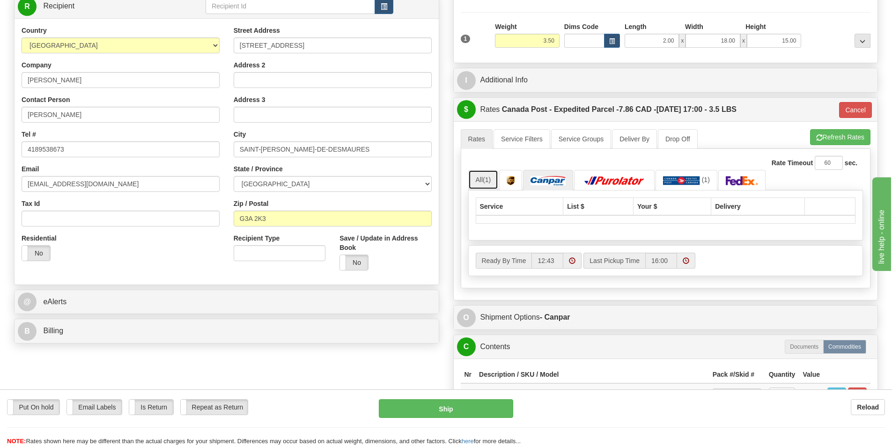
click at [489, 177] on span "(1)" at bounding box center [487, 179] width 8 height 7
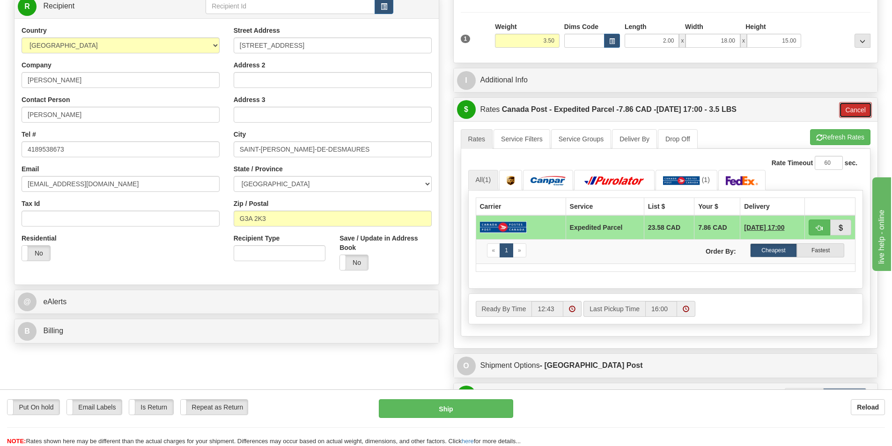
click at [854, 109] on button "Cancel" at bounding box center [855, 110] width 33 height 16
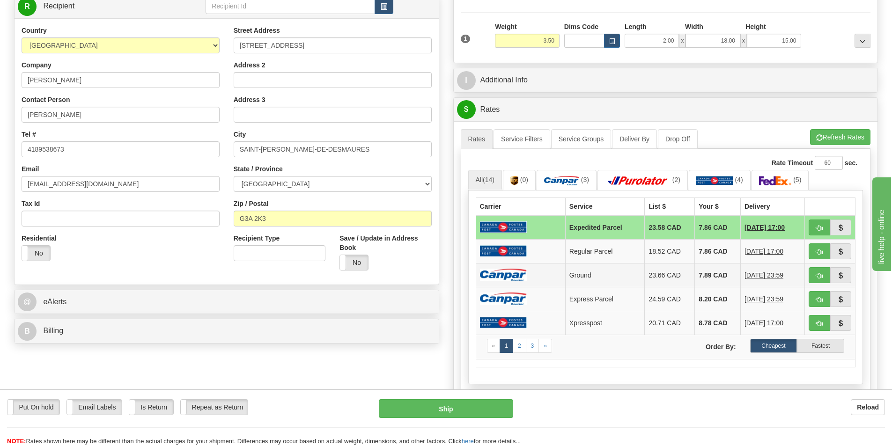
click at [703, 275] on td "7.89 CAD" at bounding box center [718, 275] width 46 height 24
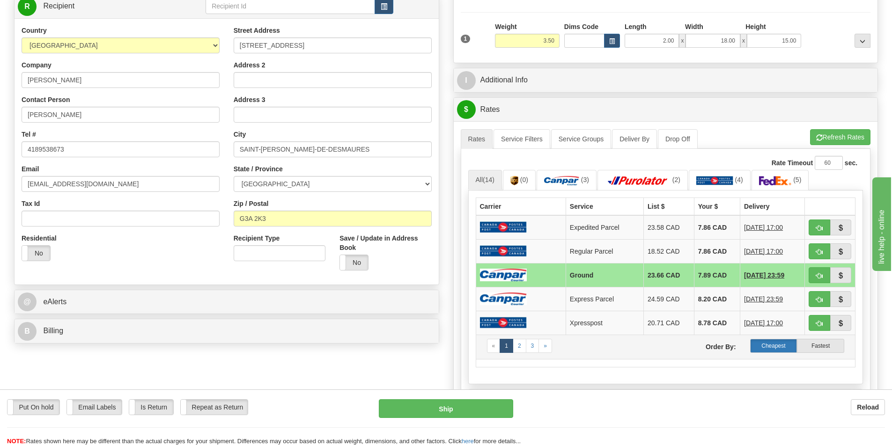
click at [771, 345] on label "Cheapest" at bounding box center [773, 346] width 47 height 14
click at [447, 407] on button "Ship" at bounding box center [446, 408] width 134 height 19
type input "1"
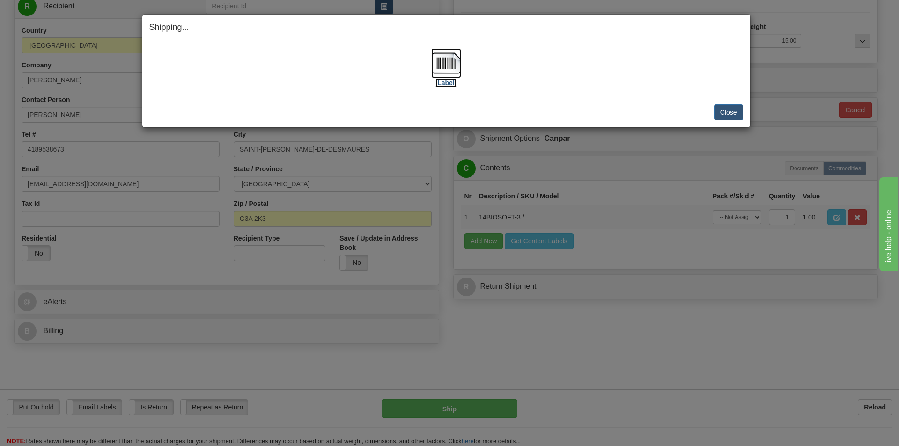
click at [447, 58] on img at bounding box center [446, 63] width 30 height 30
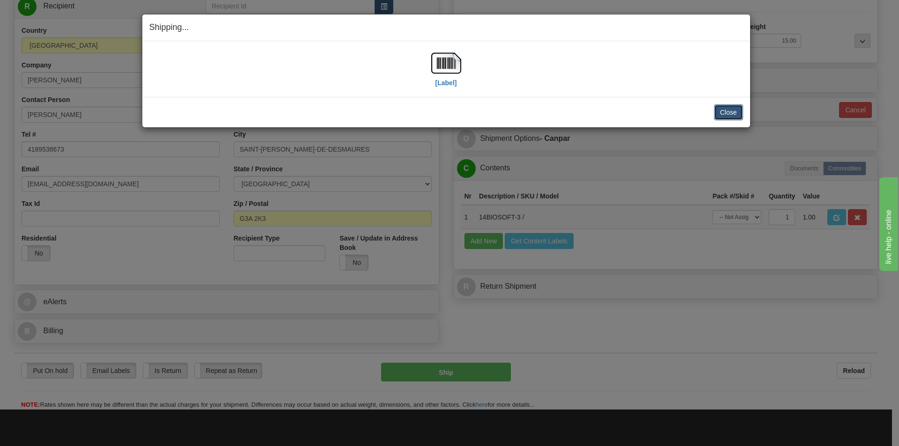
click at [728, 109] on button "Close" at bounding box center [728, 112] width 29 height 16
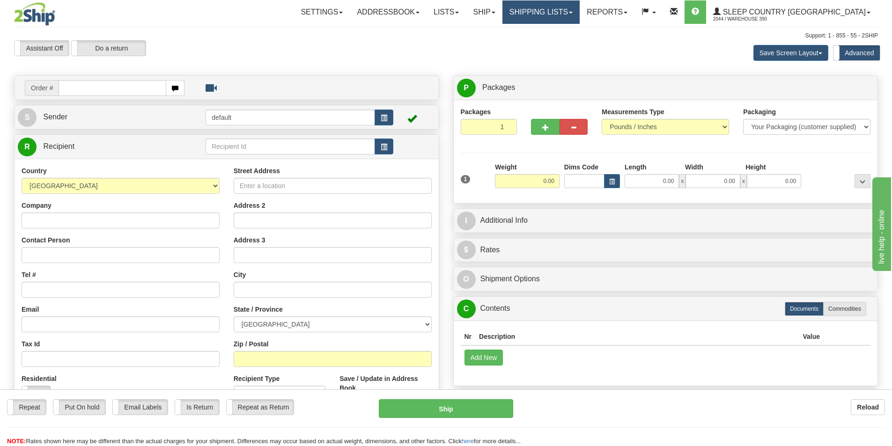
click at [579, 10] on link "Shipping lists" at bounding box center [540, 11] width 77 height 23
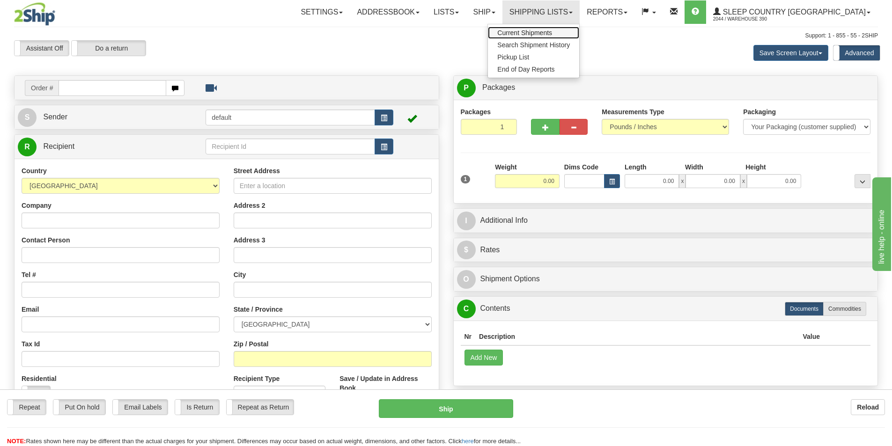
click at [552, 30] on span "Current Shipments" at bounding box center [524, 32] width 55 height 7
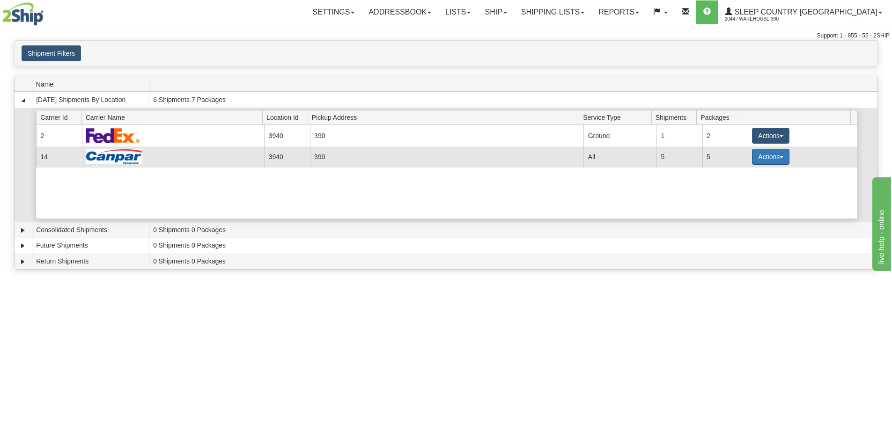
click at [779, 157] on span "button" at bounding box center [781, 157] width 4 height 2
click at [747, 174] on span "Details" at bounding box center [735, 174] width 25 height 7
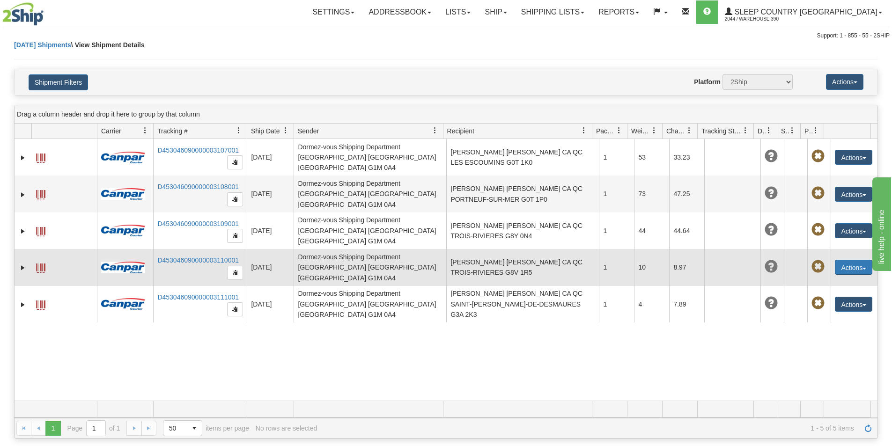
click at [862, 268] on span "button" at bounding box center [864, 269] width 4 height 2
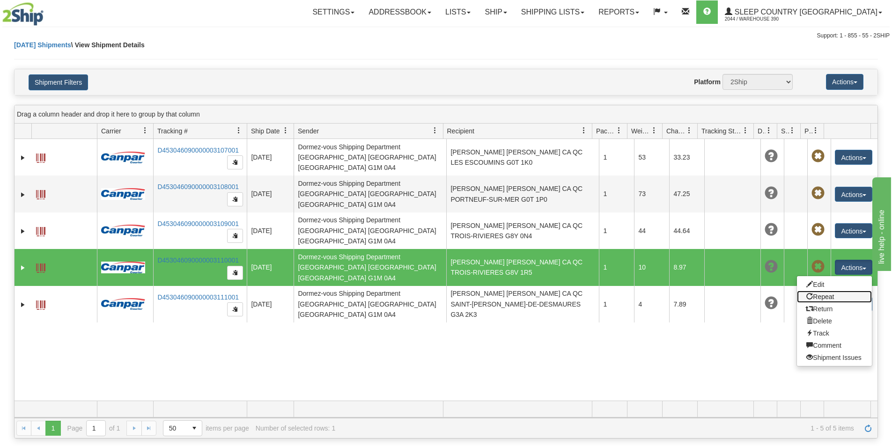
click at [821, 291] on link "Repeat" at bounding box center [834, 297] width 75 height 12
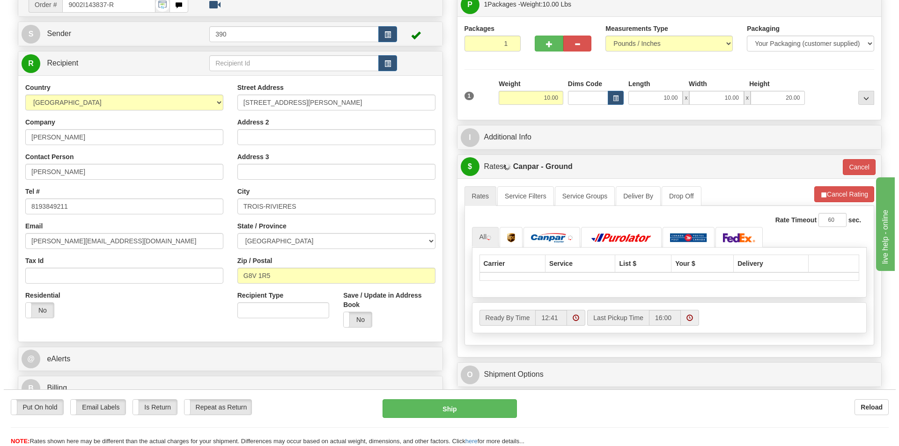
scroll to position [94, 0]
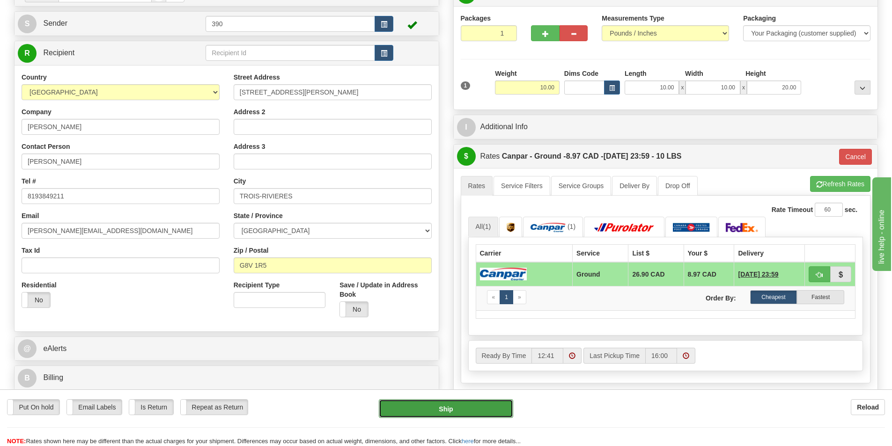
click at [447, 409] on button "Ship" at bounding box center [446, 408] width 134 height 19
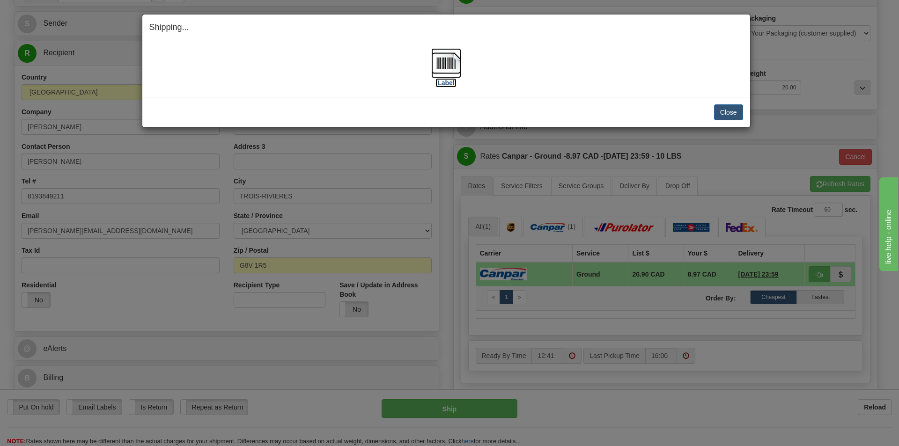
click at [446, 64] on img at bounding box center [446, 63] width 30 height 30
